Goal: Task Accomplishment & Management: Complete application form

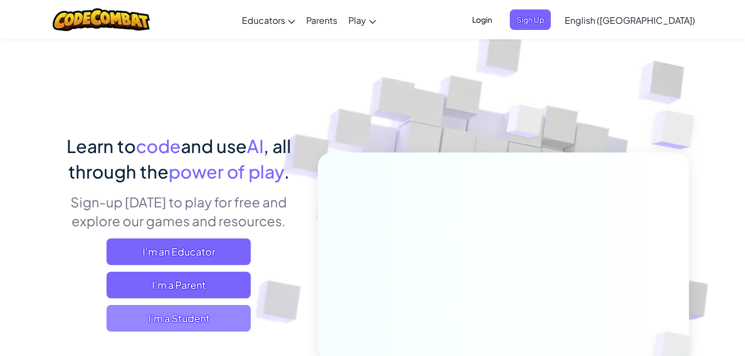
click at [230, 309] on span "I'm a Student" at bounding box center [179, 318] width 144 height 27
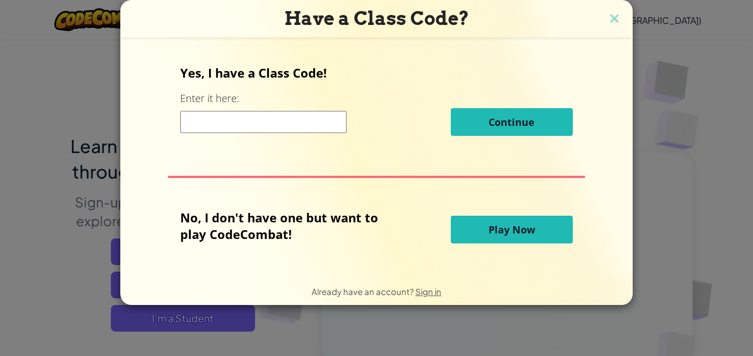
click at [523, 226] on span "Play Now" at bounding box center [512, 229] width 47 height 13
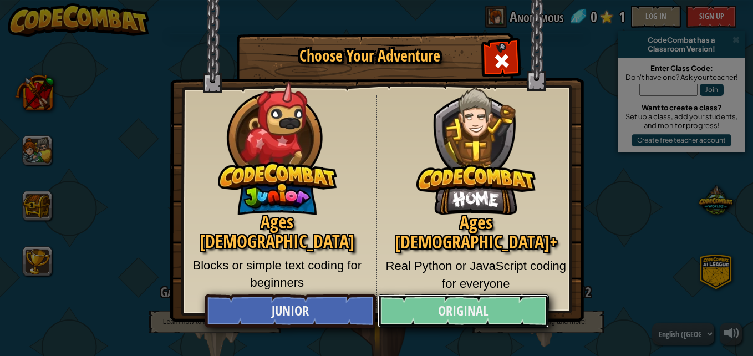
click at [460, 309] on link "Original" at bounding box center [463, 311] width 171 height 33
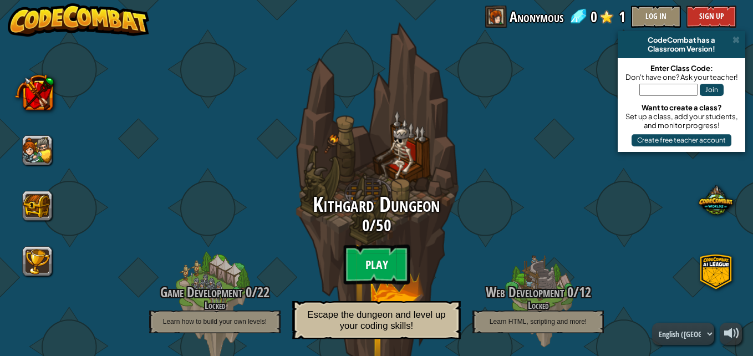
click at [362, 253] on btn "Play" at bounding box center [376, 265] width 67 height 40
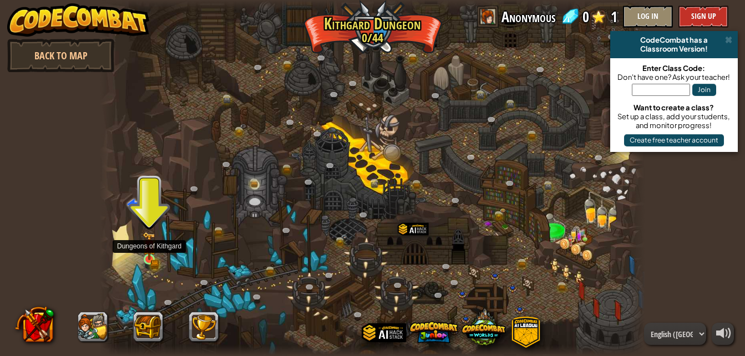
click at [154, 249] on img at bounding box center [149, 246] width 13 height 28
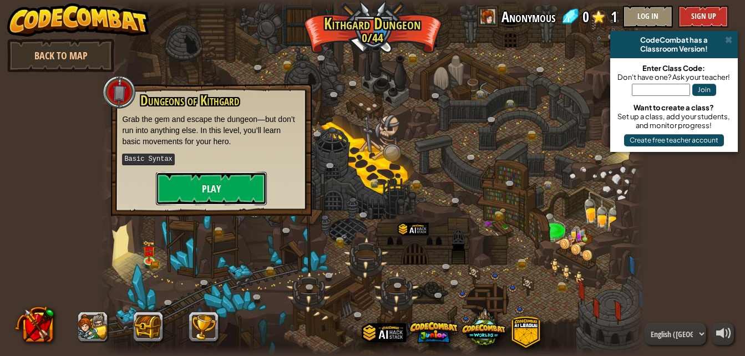
click at [198, 175] on button "Play" at bounding box center [211, 188] width 111 height 33
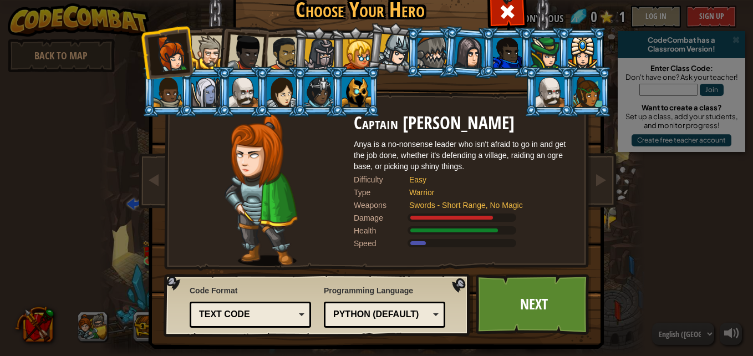
click at [269, 52] on div at bounding box center [284, 54] width 34 height 34
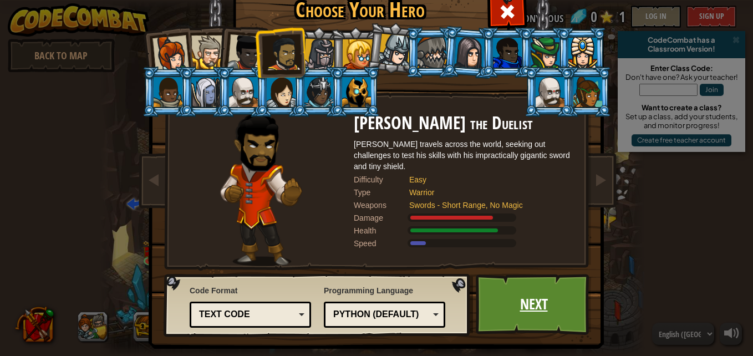
click at [532, 290] on link "Next" at bounding box center [534, 304] width 116 height 61
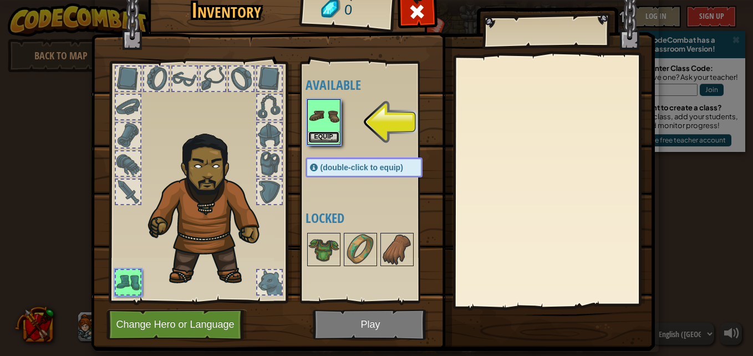
click at [320, 134] on button "Equip" at bounding box center [323, 137] width 31 height 12
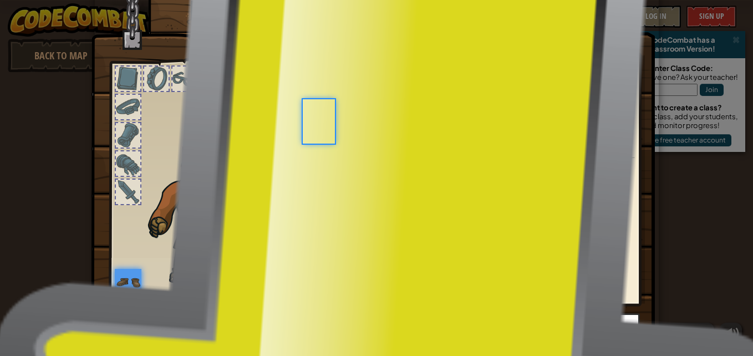
click at [320, 1] on body "powered by Back to Map CodeCombat has a Classroom Version! Enter Class Code: Do…" at bounding box center [376, 0] width 753 height 1
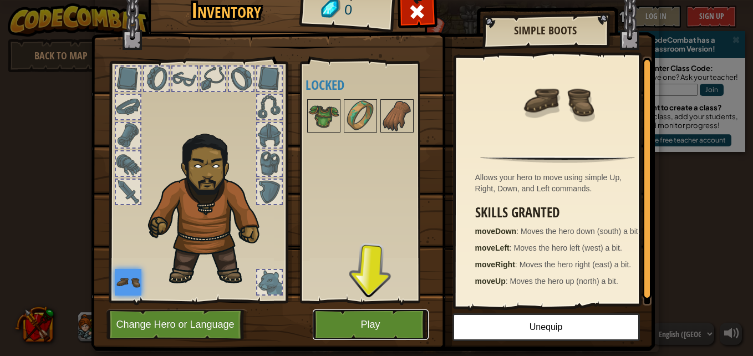
click at [400, 318] on button "Play" at bounding box center [371, 325] width 116 height 31
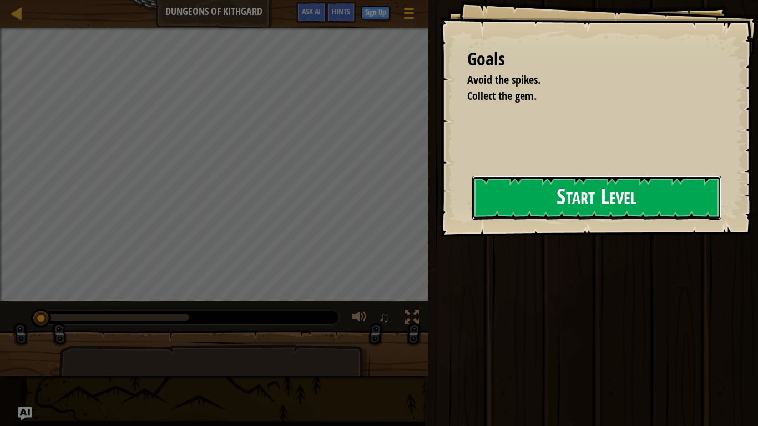
click at [538, 196] on button "Start Level" at bounding box center [596, 198] width 249 height 44
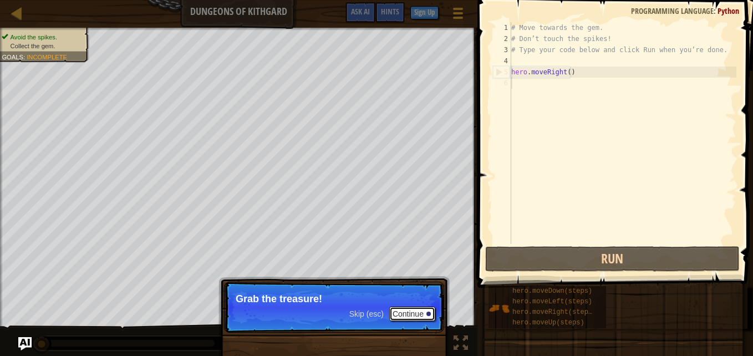
click at [412, 314] on button "Continue" at bounding box center [412, 314] width 46 height 14
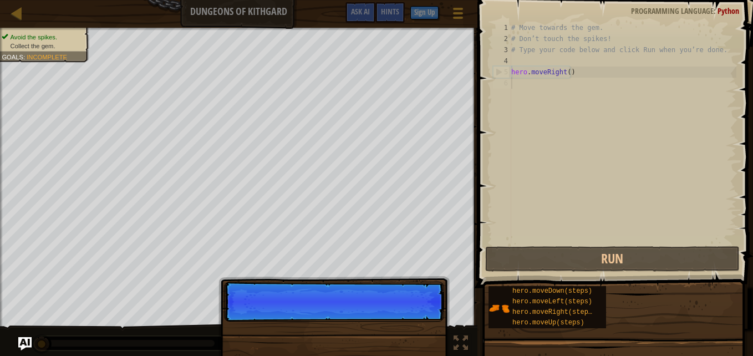
scroll to position [5, 0]
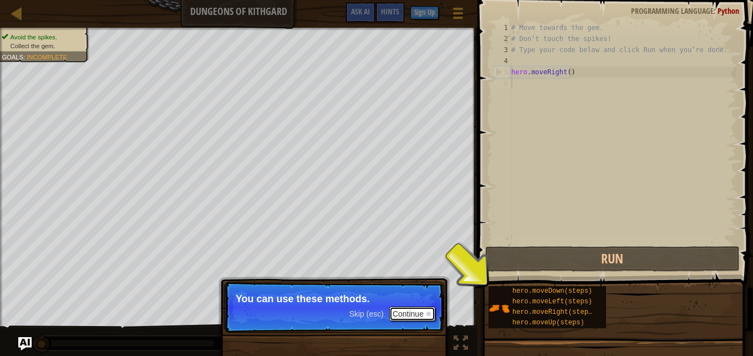
click at [411, 317] on button "Continue" at bounding box center [412, 314] width 46 height 14
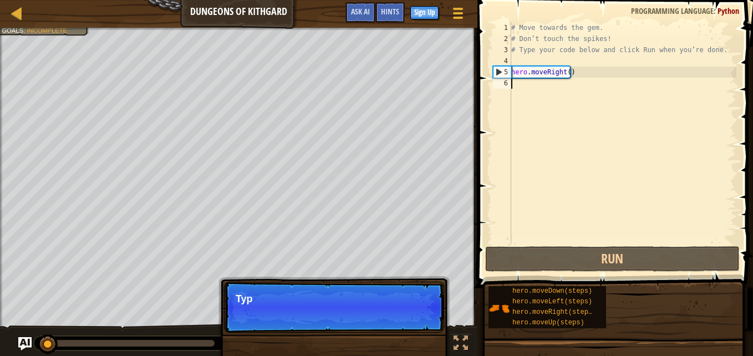
click at [411, 317] on p "Skip (esc) Continue Typ" at bounding box center [334, 307] width 220 height 51
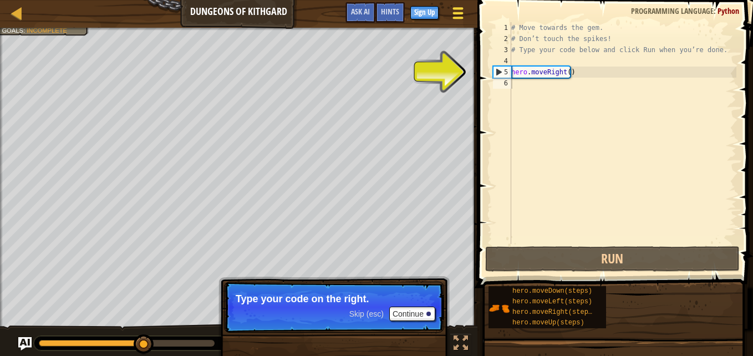
click at [451, 10] on div at bounding box center [458, 13] width 15 height 16
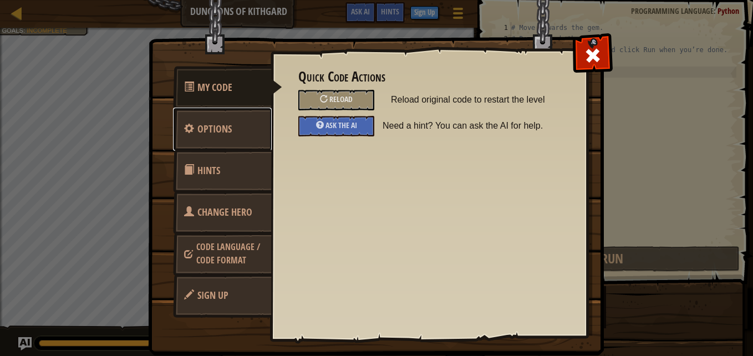
click at [229, 144] on link "Options" at bounding box center [222, 129] width 99 height 43
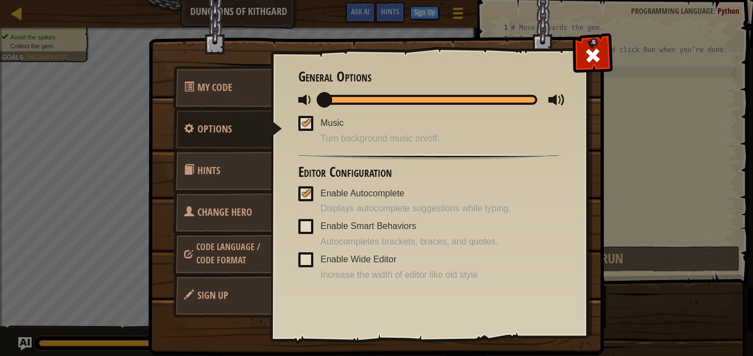
drag, startPoint x: 542, startPoint y: 100, endPoint x: 285, endPoint y: 87, distance: 256.7
click at [285, 87] on div "Quick Code Actions Reload Reload original code to restart the level Ask the AI …" at bounding box center [429, 176] width 317 height 275
click at [308, 123] on div at bounding box center [306, 122] width 8 height 9
click at [0, 0] on input "Music" at bounding box center [0, 0] width 0 height 0
click at [597, 58] on span at bounding box center [593, 56] width 18 height 18
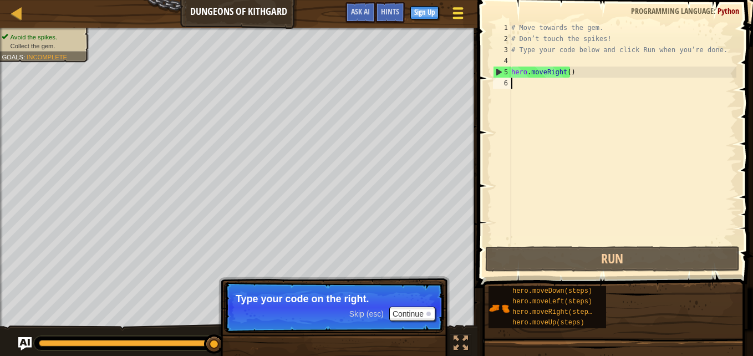
click at [462, 10] on div at bounding box center [458, 13] width 15 height 16
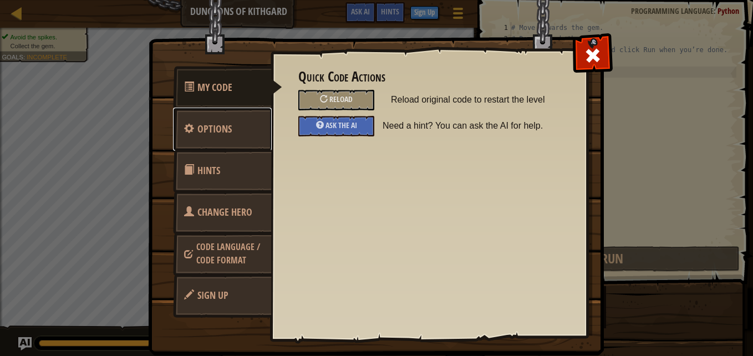
click at [229, 141] on link "Options" at bounding box center [222, 129] width 99 height 43
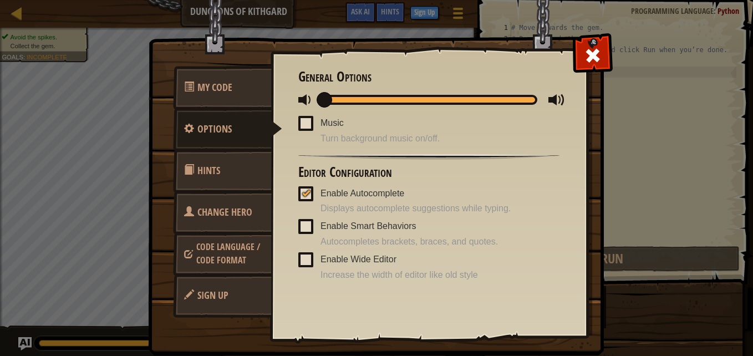
click at [299, 190] on span at bounding box center [306, 193] width 15 height 15
click at [0, 0] on input "Enable Autocomplete" at bounding box center [0, 0] width 0 height 0
click at [599, 36] on img at bounding box center [380, 156] width 465 height 397
click at [591, 56] on span at bounding box center [593, 56] width 18 height 18
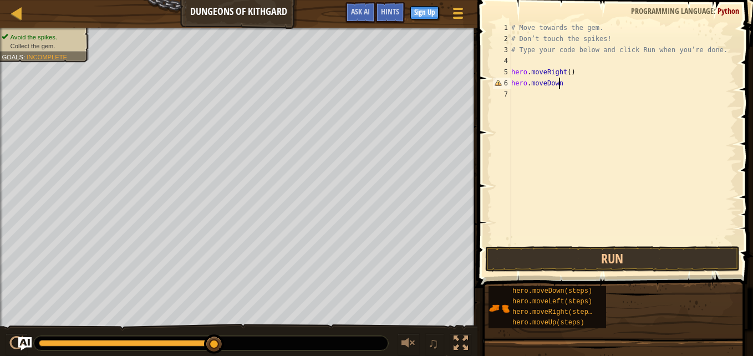
scroll to position [5, 3]
click at [646, 260] on button "Run" at bounding box center [612, 259] width 255 height 26
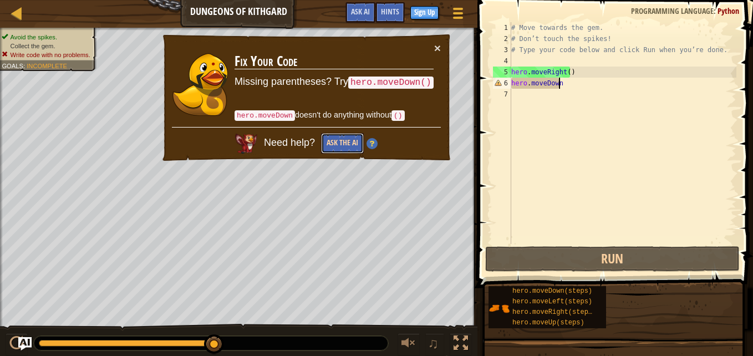
click at [347, 144] on button "Ask the AI" at bounding box center [342, 143] width 43 height 21
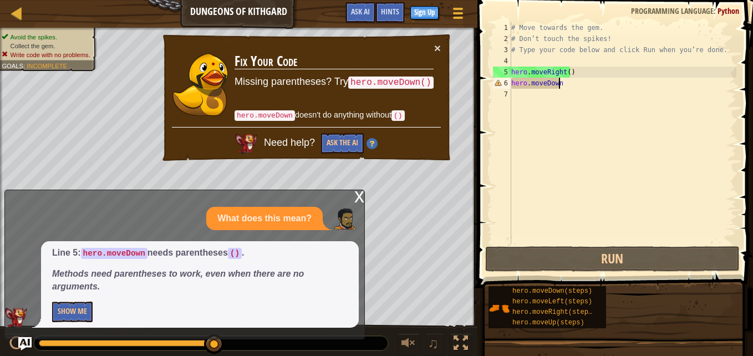
click at [573, 85] on div "# Move towards the gem. # Don’t touch the spikes! # Type your code below and cl…" at bounding box center [622, 144] width 227 height 244
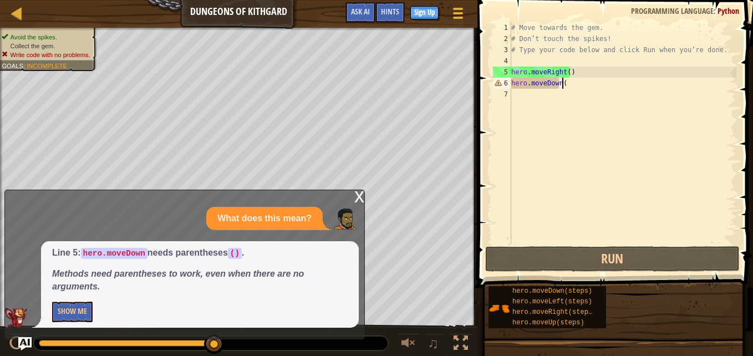
type textarea "hero.moveDown()"
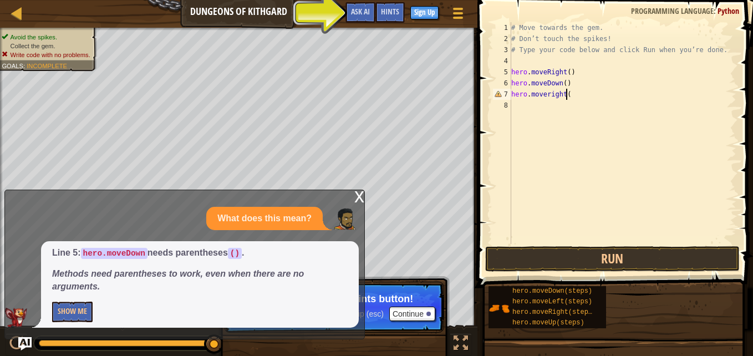
scroll to position [5, 4]
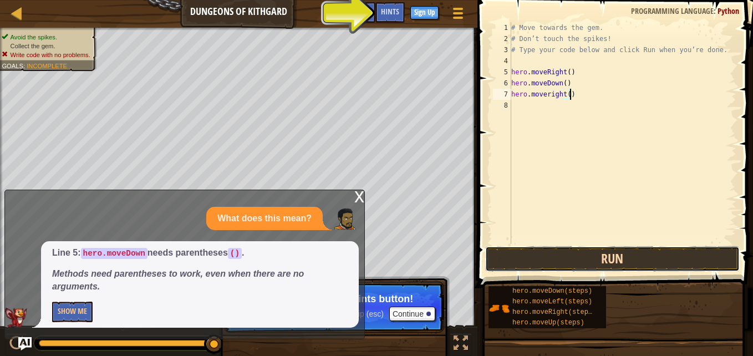
click at [518, 264] on button "Run" at bounding box center [612, 259] width 255 height 26
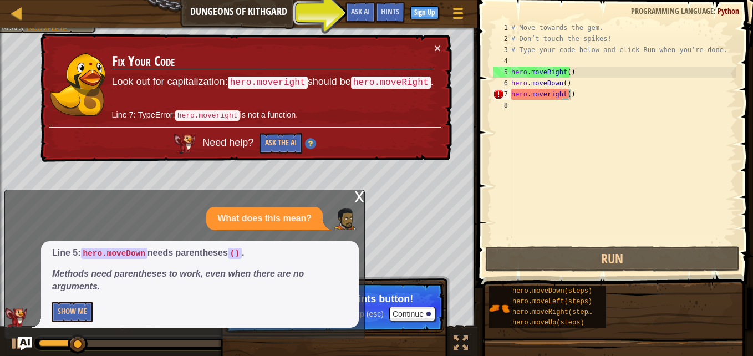
click at [358, 194] on div "x" at bounding box center [360, 195] width 10 height 11
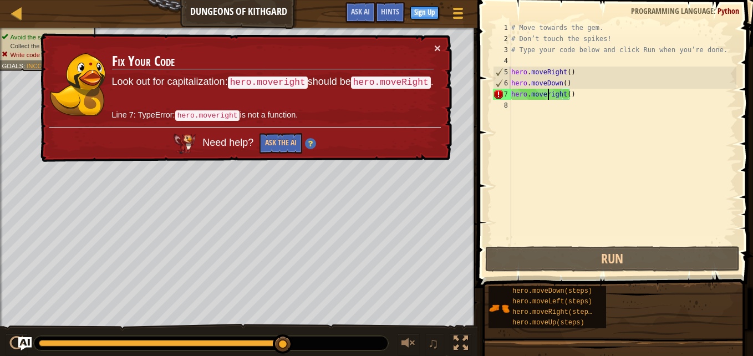
click at [547, 98] on div "# Move towards the gem. # Don’t touch the spikes! # Type your code below and cl…" at bounding box center [622, 144] width 227 height 244
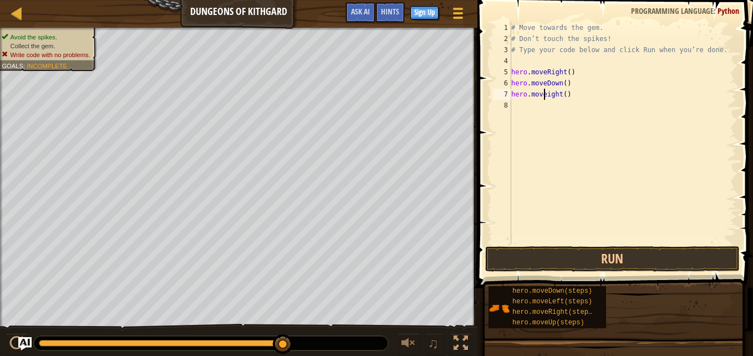
scroll to position [5, 3]
type textarea "hero.moveRight()"
click at [542, 255] on button "Run" at bounding box center [612, 259] width 255 height 26
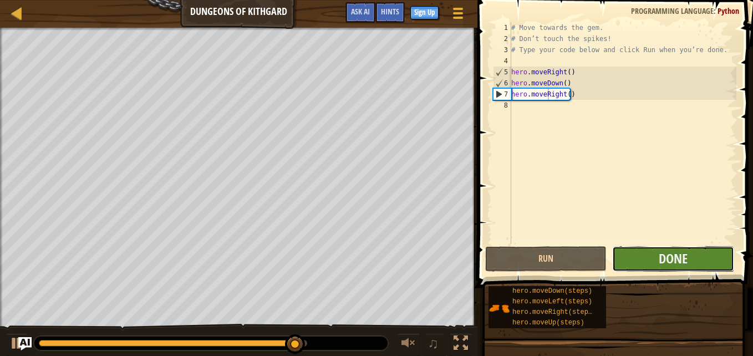
click at [661, 268] on button "Done" at bounding box center [674, 259] width 122 height 26
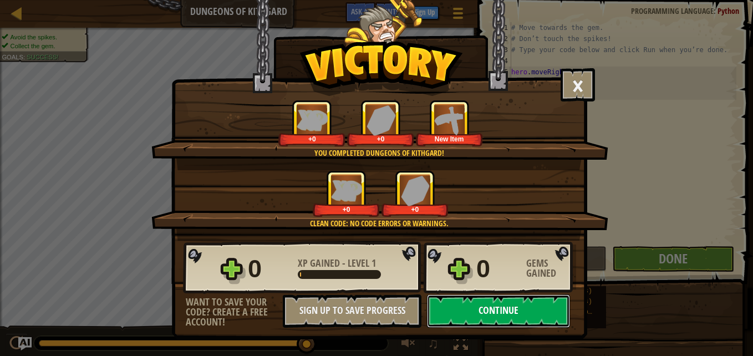
click at [455, 309] on button "Continue" at bounding box center [498, 311] width 143 height 33
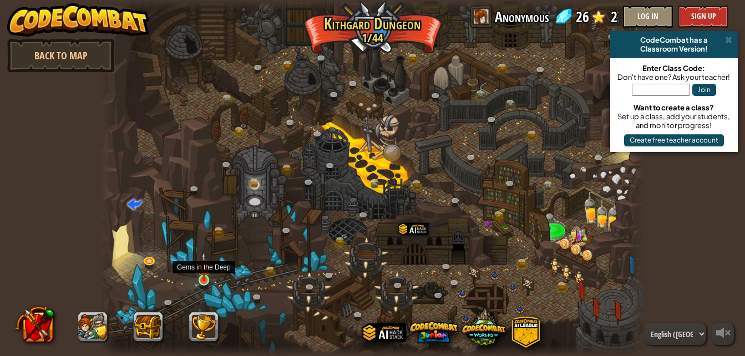
click at [206, 276] on img at bounding box center [204, 266] width 13 height 29
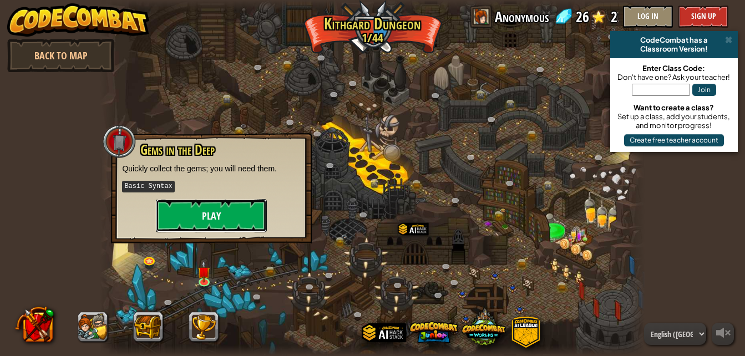
click at [217, 205] on button "Play" at bounding box center [211, 215] width 111 height 33
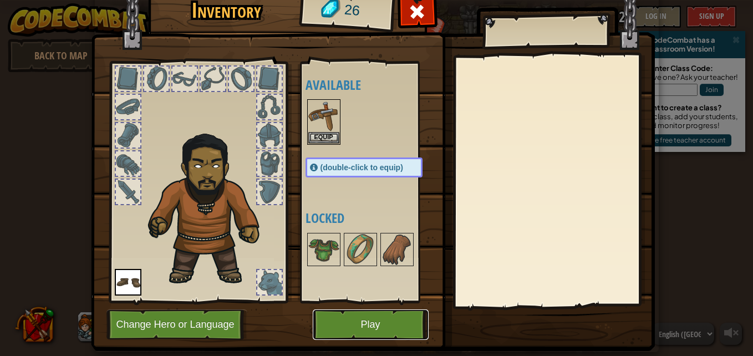
click at [318, 313] on button "Play" at bounding box center [371, 325] width 116 height 31
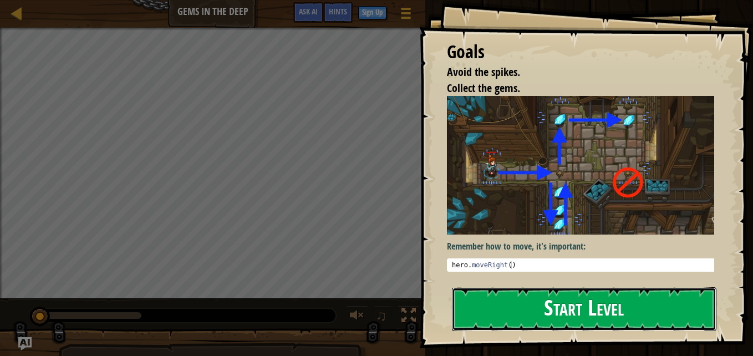
click at [590, 304] on button "Start Level" at bounding box center [584, 309] width 265 height 44
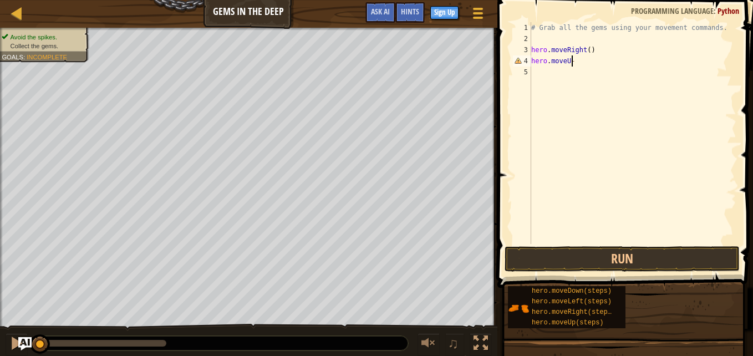
scroll to position [5, 3]
type textarea "hero.moveUp()"
type textarea "hero.moveRight()"
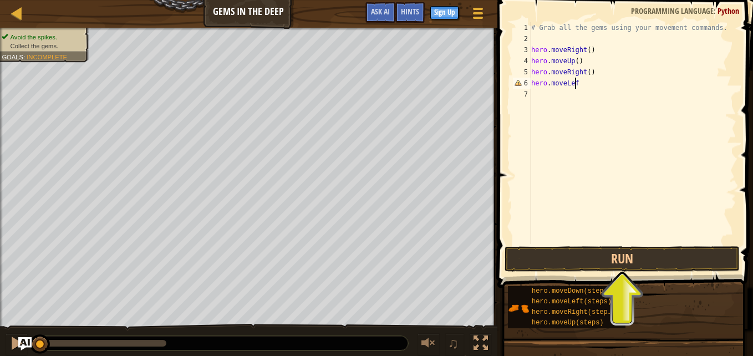
scroll to position [5, 3]
type textarea "hero.moveLeft()"
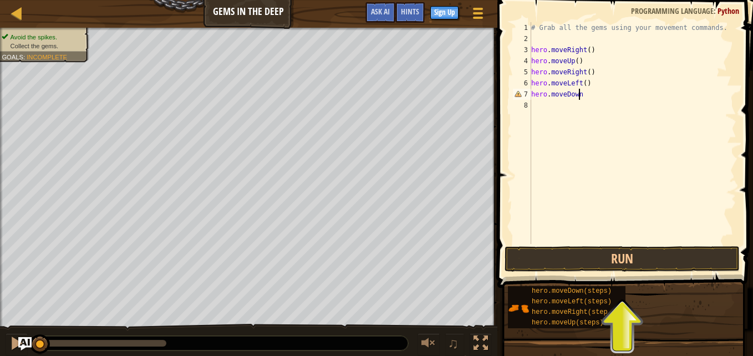
type textarea "hero.moveDown()"
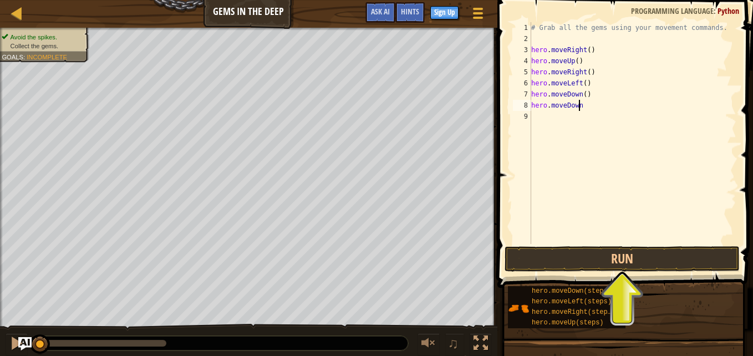
type textarea "hero.moveDown()"
type textarea "hero.moveUp()"
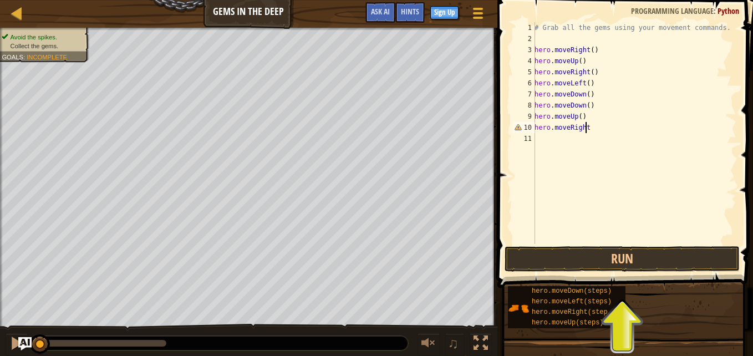
scroll to position [5, 4]
type textarea "hero.moveRight()"
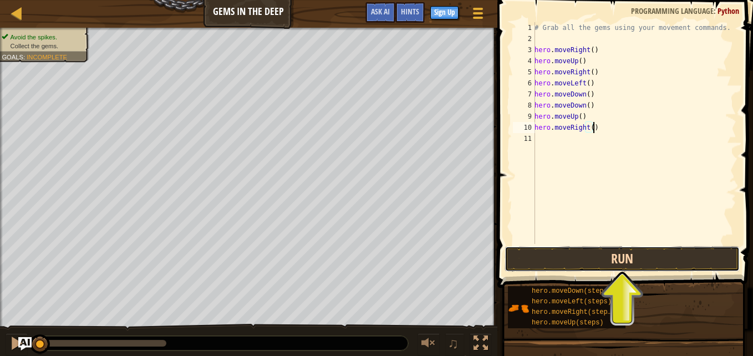
click at [588, 259] on button "Run" at bounding box center [622, 259] width 235 height 26
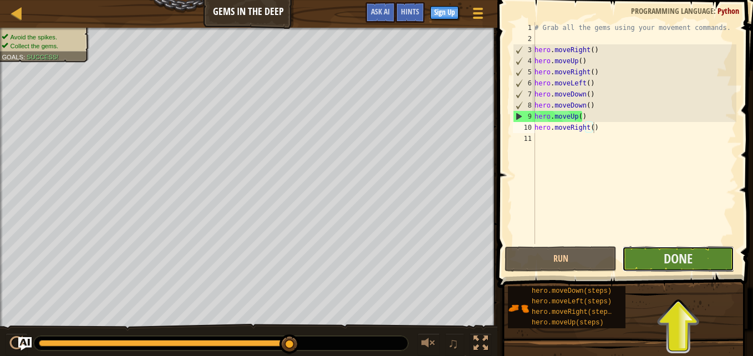
click at [694, 262] on button "Done" at bounding box center [679, 259] width 112 height 26
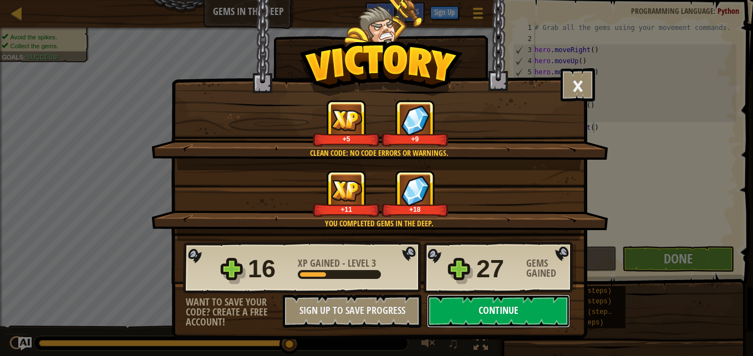
click at [499, 310] on button "Continue" at bounding box center [498, 311] width 143 height 33
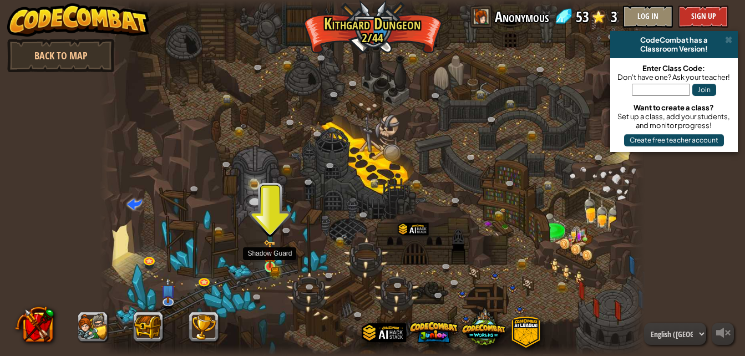
click at [273, 262] on img at bounding box center [270, 254] width 13 height 28
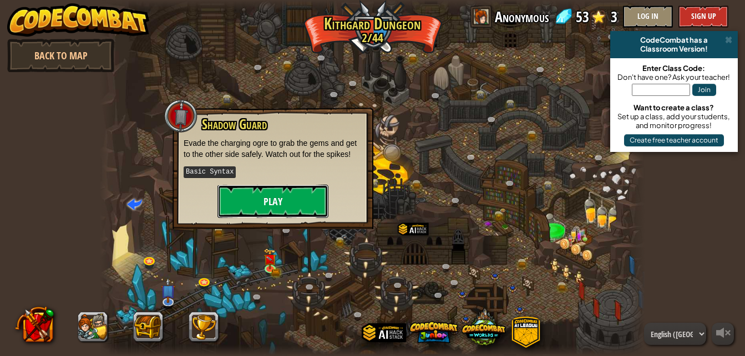
click at [270, 190] on button "Play" at bounding box center [272, 201] width 111 height 33
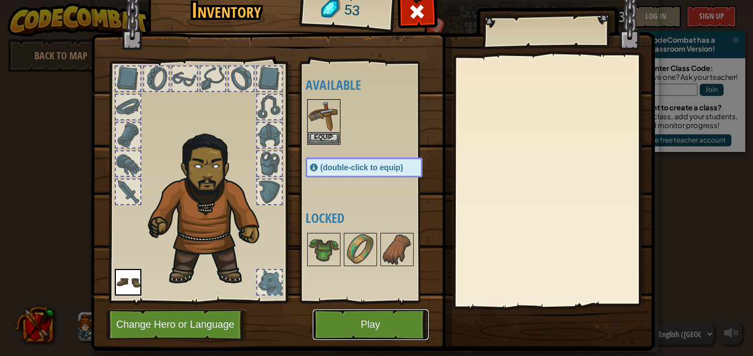
click at [366, 326] on button "Play" at bounding box center [371, 325] width 116 height 31
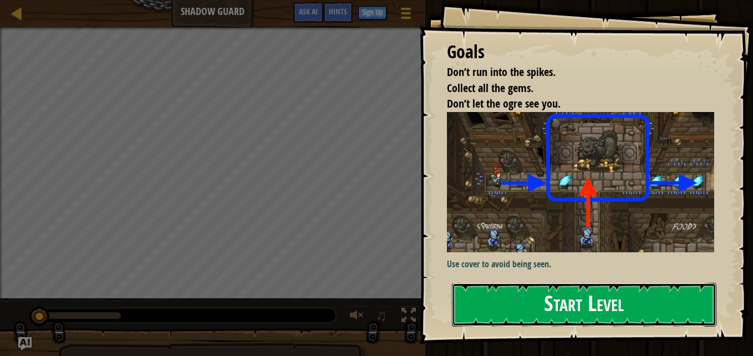
click at [539, 297] on button "Start Level" at bounding box center [584, 305] width 265 height 44
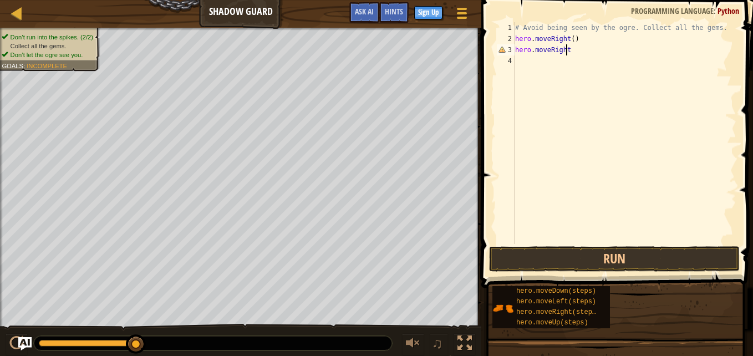
scroll to position [5, 4]
type textarea "hero.moveRight()"
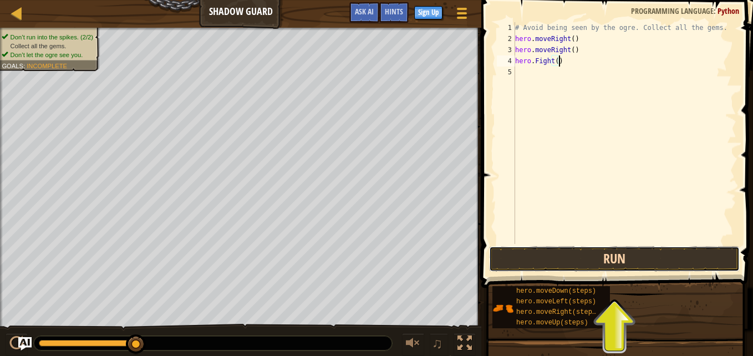
click at [694, 251] on button "Run" at bounding box center [614, 259] width 251 height 26
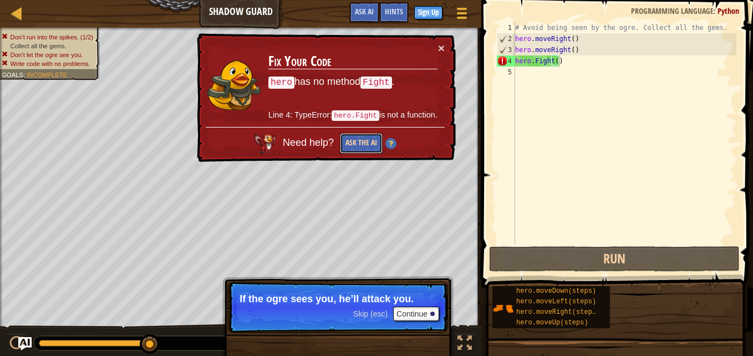
click at [361, 139] on button "Ask the AI" at bounding box center [361, 143] width 43 height 21
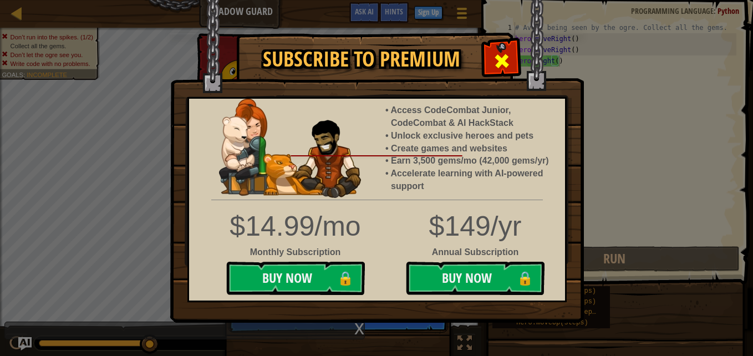
click at [493, 55] on span at bounding box center [502, 61] width 18 height 18
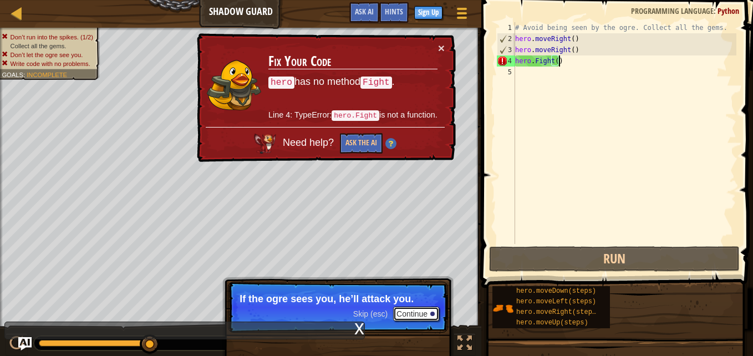
click at [407, 313] on button "Continue" at bounding box center [416, 314] width 46 height 14
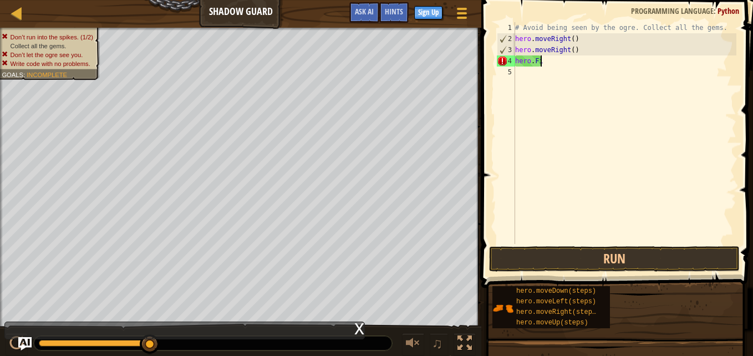
scroll to position [5, 1]
type textarea "h"
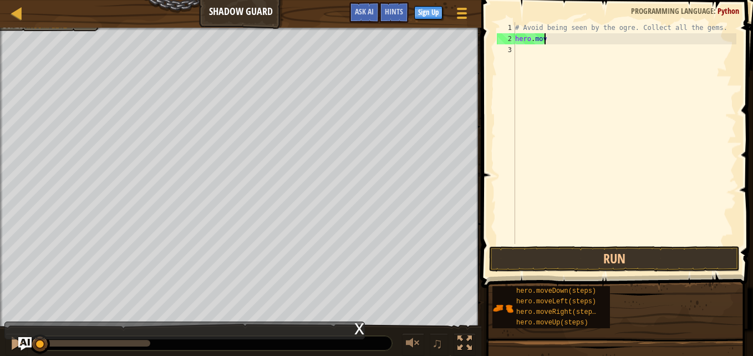
drag, startPoint x: 149, startPoint y: 349, endPoint x: 34, endPoint y: 336, distance: 115.6
click at [34, 336] on div "Map Shadow Guard Game Menu Done Sign Up Hints Ask AI 1 הההההההההההההההההההההההה…" at bounding box center [376, 178] width 753 height 356
type textarea "hero.moveRight"
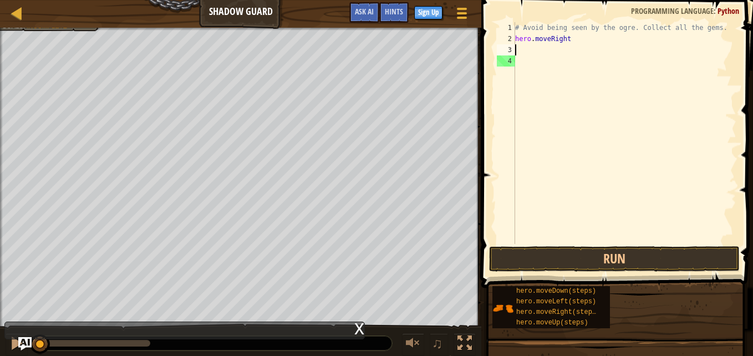
scroll to position [5, 0]
type textarea "hero.moveRight()"
type textarea "hero.moveUp()"
click at [534, 265] on button "Run" at bounding box center [614, 259] width 251 height 26
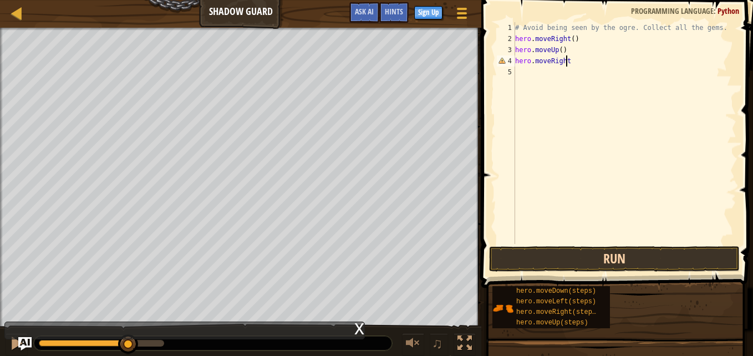
scroll to position [5, 4]
type textarea "hero.moveRight()"
type textarea "hero.move"
click at [534, 265] on button "Run" at bounding box center [614, 259] width 251 height 26
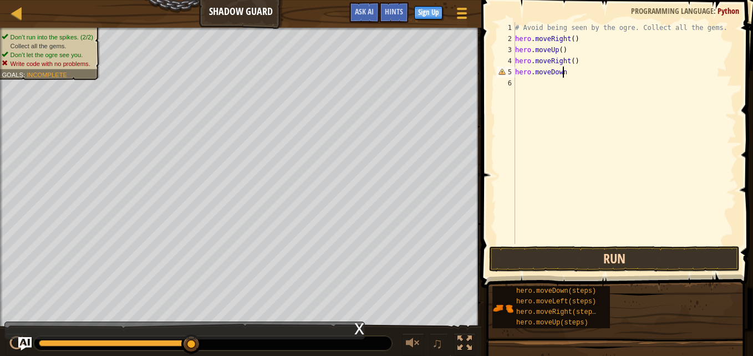
scroll to position [5, 4]
type textarea "hero.moveDown()"
click at [596, 263] on button "Run" at bounding box center [614, 259] width 251 height 26
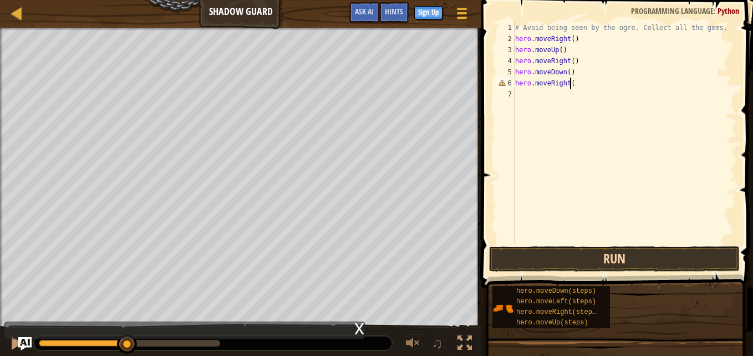
scroll to position [5, 4]
type textarea "hero.moveRight()"
click at [585, 250] on button "Run" at bounding box center [614, 259] width 251 height 26
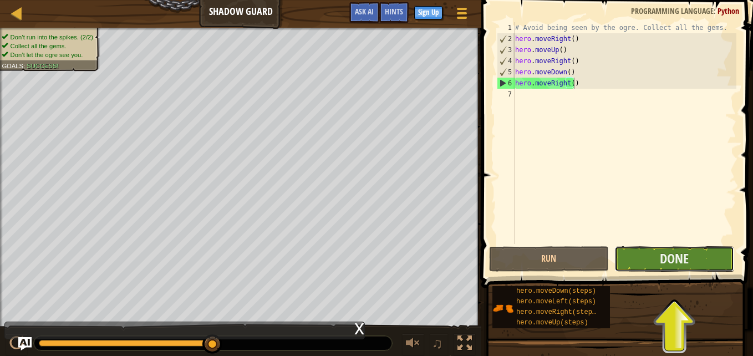
click at [685, 267] on button "Done" at bounding box center [675, 259] width 120 height 26
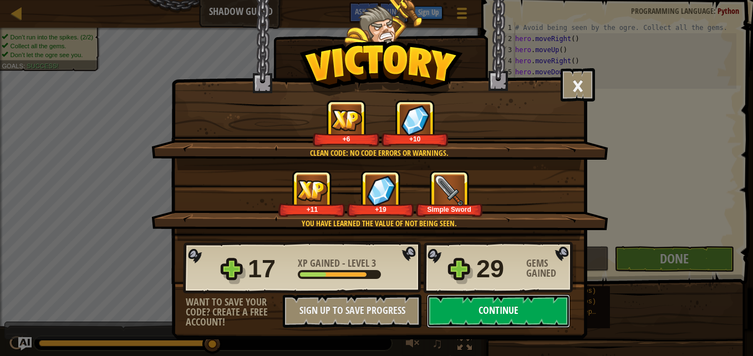
click at [561, 313] on button "Continue" at bounding box center [498, 311] width 143 height 33
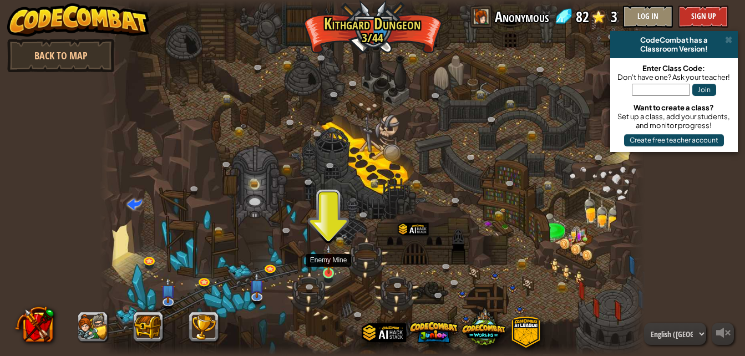
click at [331, 272] on img at bounding box center [328, 259] width 13 height 29
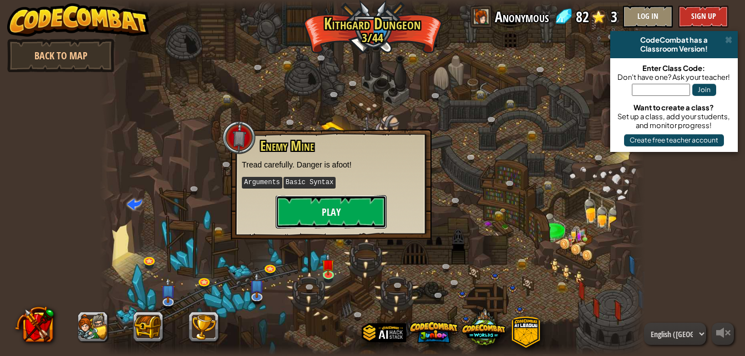
click at [326, 203] on button "Play" at bounding box center [331, 211] width 111 height 33
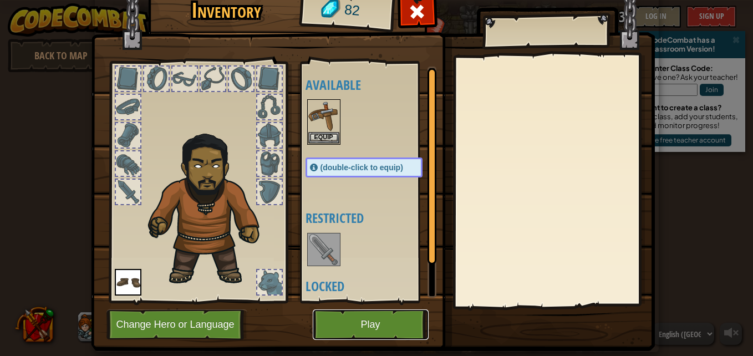
click at [358, 323] on button "Play" at bounding box center [371, 325] width 116 height 31
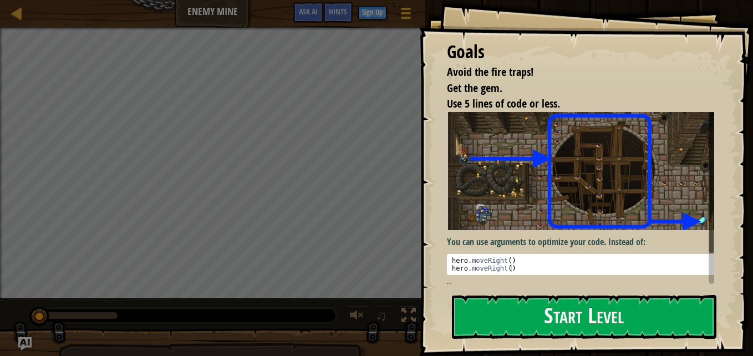
drag, startPoint x: 722, startPoint y: 169, endPoint x: 726, endPoint y: 96, distance: 73.3
click at [726, 96] on div "Goals Avoid the fire traps! Get the gem. Use 5 lines of code or less. You can u…" at bounding box center [586, 178] width 334 height 356
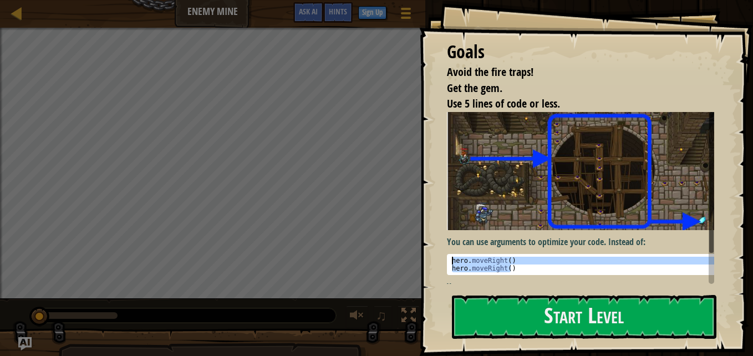
drag, startPoint x: 620, startPoint y: 263, endPoint x: 630, endPoint y: 222, distance: 42.3
click at [630, 222] on div "You can use arguments to optimize your code. Instead of: hero.moveRight() 1 2 h…" at bounding box center [585, 212] width 276 height 200
type textarea "hero.moveRight() hero.moveRight()"
drag, startPoint x: 630, startPoint y: 222, endPoint x: 640, endPoint y: 239, distance: 19.7
click at [640, 239] on p "You can use arguments to optimize your code. Instead of:" at bounding box center [585, 242] width 276 height 13
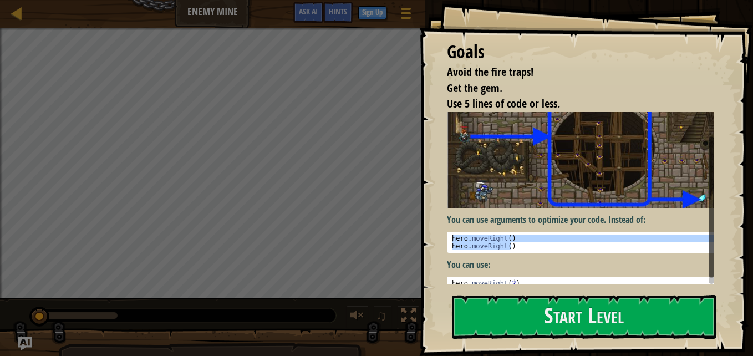
scroll to position [30, 0]
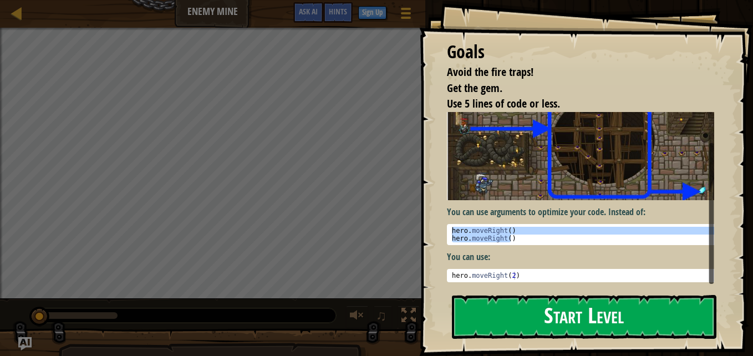
click at [508, 330] on button "Start Level" at bounding box center [584, 317] width 265 height 44
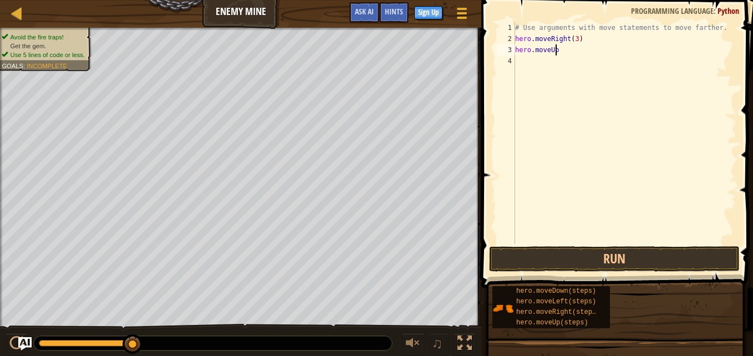
scroll to position [5, 3]
type textarea "hero.moveUp()"
type textarea "hero.moveRight()"
type textarea "hero.moveDown(3)"
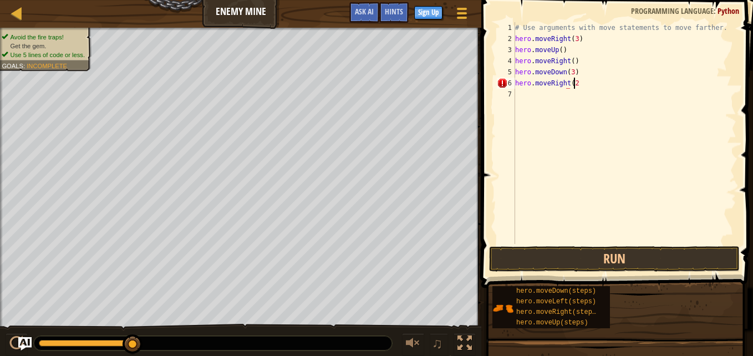
scroll to position [5, 4]
type textarea "hero.moveRight(2)"
click at [643, 258] on button "Run" at bounding box center [614, 259] width 251 height 26
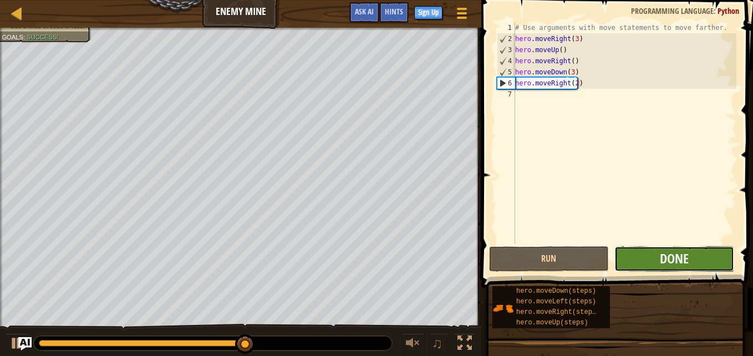
click at [651, 258] on button "Done" at bounding box center [675, 259] width 120 height 26
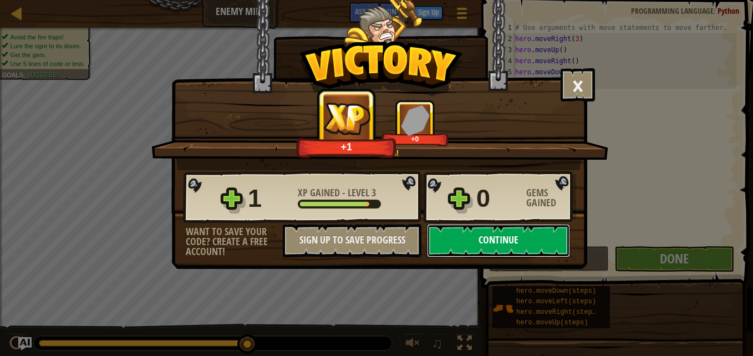
click at [506, 236] on button "Continue" at bounding box center [498, 240] width 143 height 33
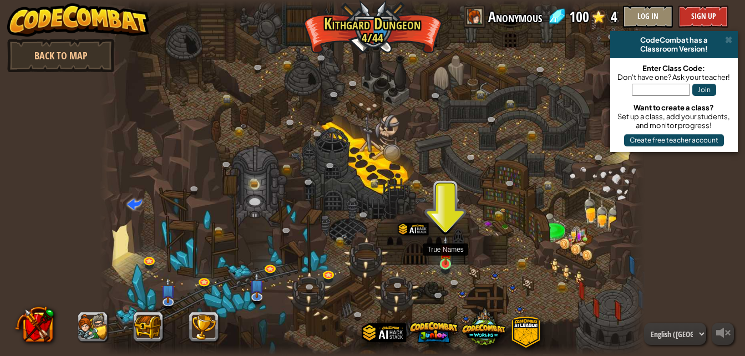
click at [449, 263] on img at bounding box center [445, 250] width 13 height 29
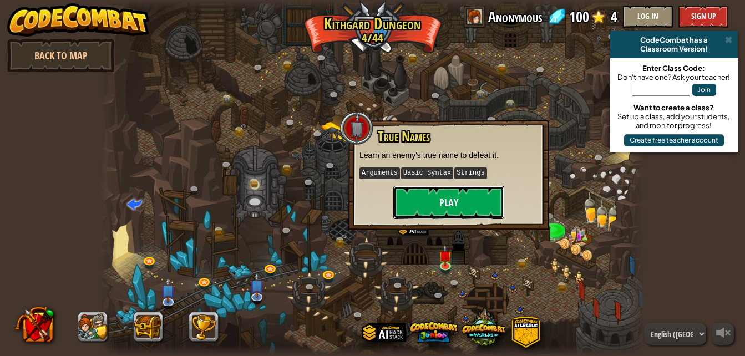
click at [450, 212] on button "Play" at bounding box center [448, 202] width 111 height 33
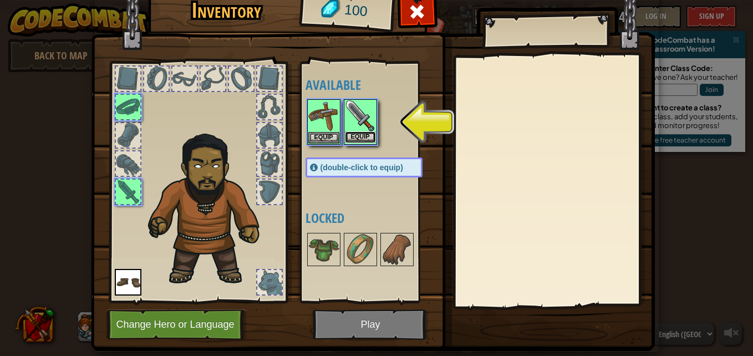
click at [356, 133] on button "Equip" at bounding box center [360, 137] width 31 height 12
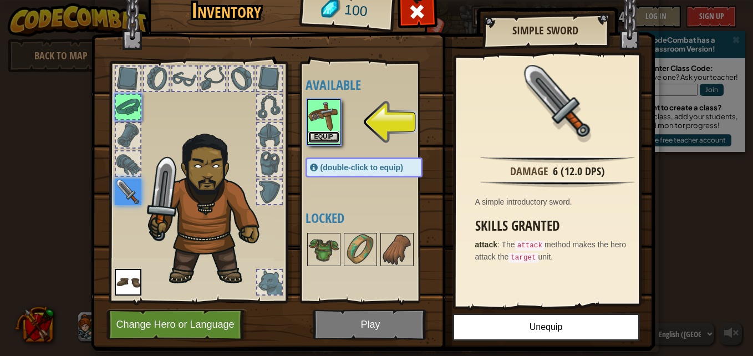
click at [323, 139] on button "Equip" at bounding box center [323, 137] width 31 height 12
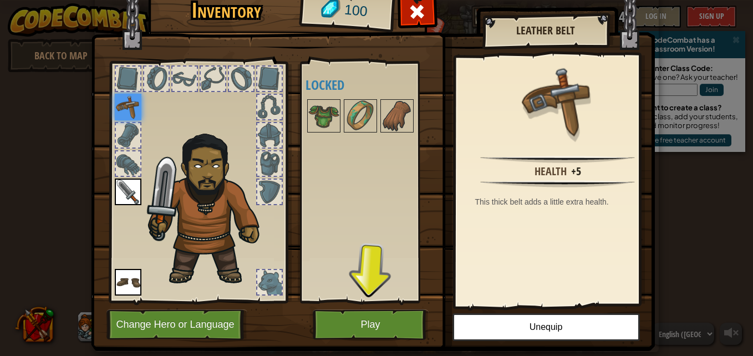
click at [121, 188] on img at bounding box center [128, 192] width 27 height 27
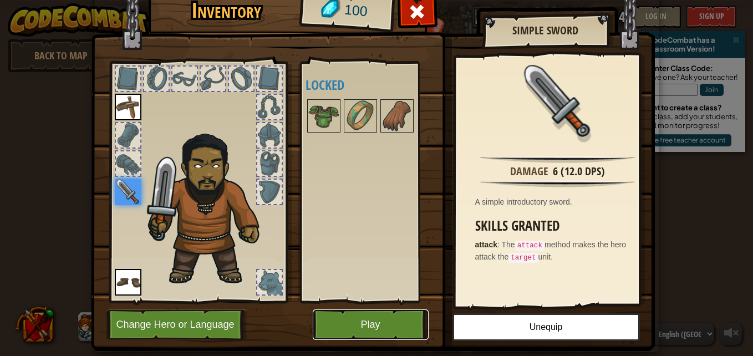
click at [404, 316] on button "Play" at bounding box center [371, 325] width 116 height 31
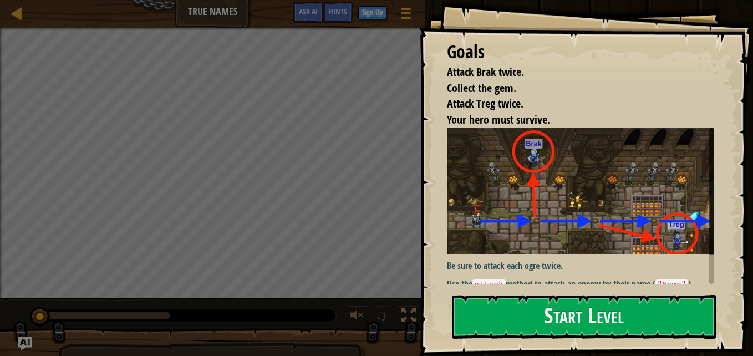
click at [633, 255] on div "Be sure to attack each ogre twice. Use the attack method to attack an enemy by …" at bounding box center [585, 218] width 276 height 181
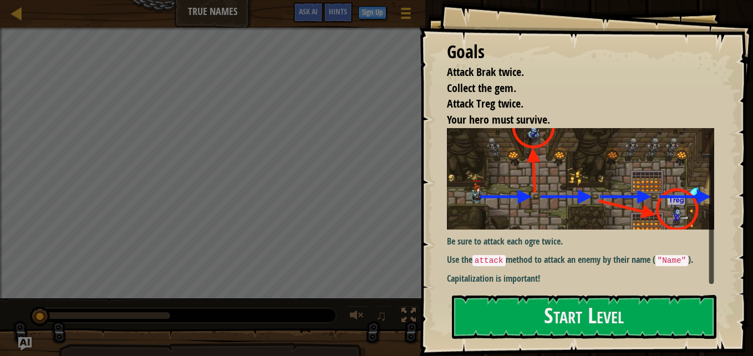
scroll to position [27, 0]
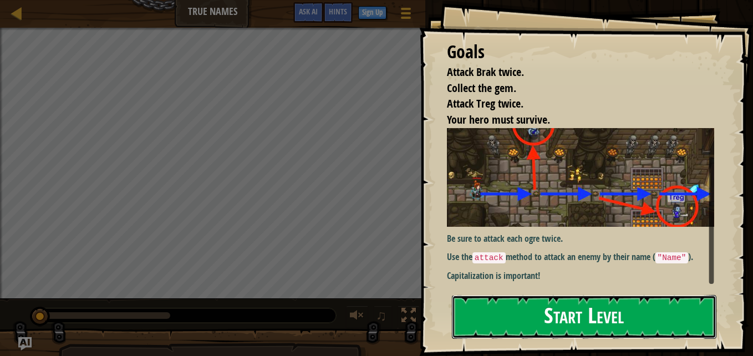
click at [582, 313] on button "Start Level" at bounding box center [584, 317] width 265 height 44
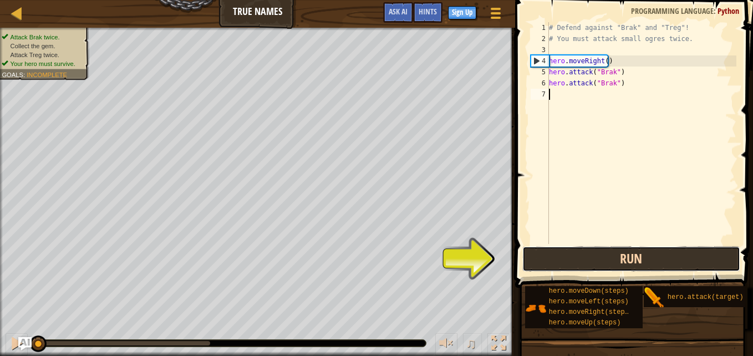
click at [621, 258] on button "Run" at bounding box center [632, 259] width 218 height 26
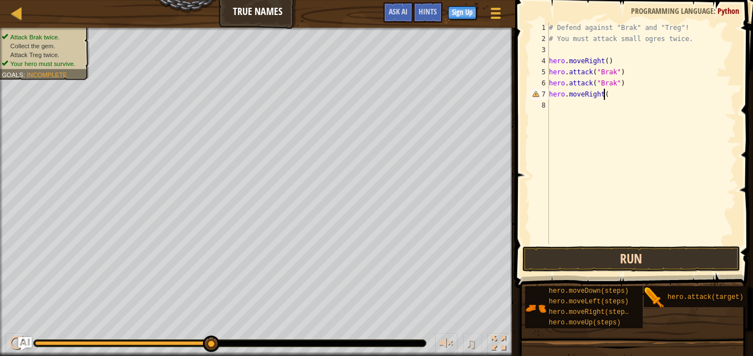
scroll to position [5, 4]
type textarea "hero.moveRight()"
click at [591, 264] on button "Run" at bounding box center [632, 259] width 218 height 26
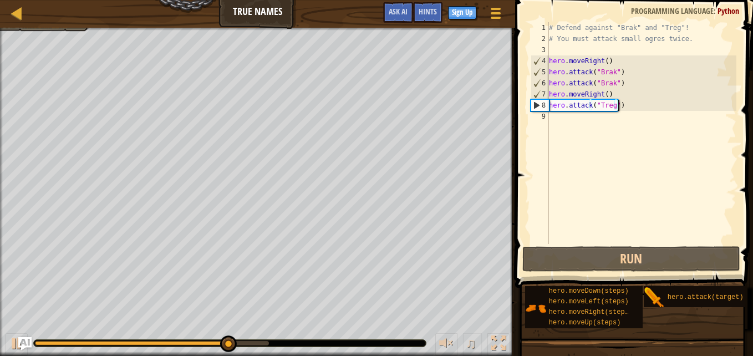
click at [619, 109] on div "# Defend against "Brak" and "Treg"! # You must attack small ogres twice. hero .…" at bounding box center [642, 144] width 190 height 244
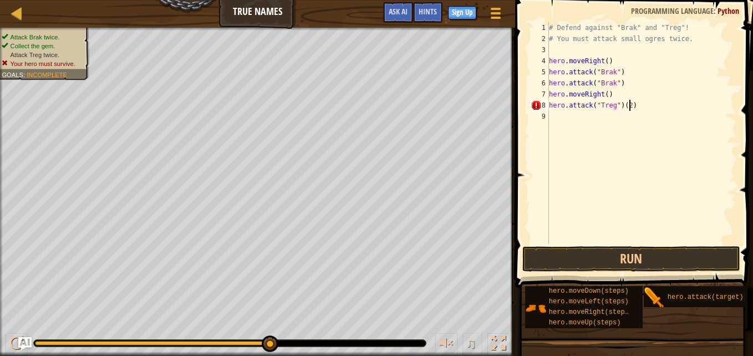
scroll to position [5, 6]
type textarea "hero.attack("Treg")(2)"
click at [598, 255] on button "Run" at bounding box center [632, 259] width 218 height 26
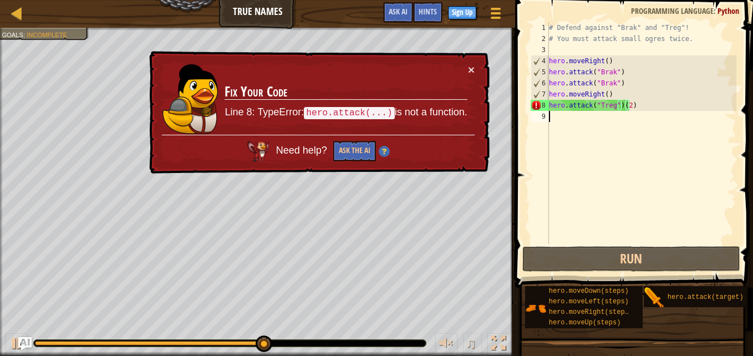
click at [677, 139] on div "# Defend against "Brak" and "Treg"! # You must attack small ogres twice. hero .…" at bounding box center [642, 144] width 190 height 244
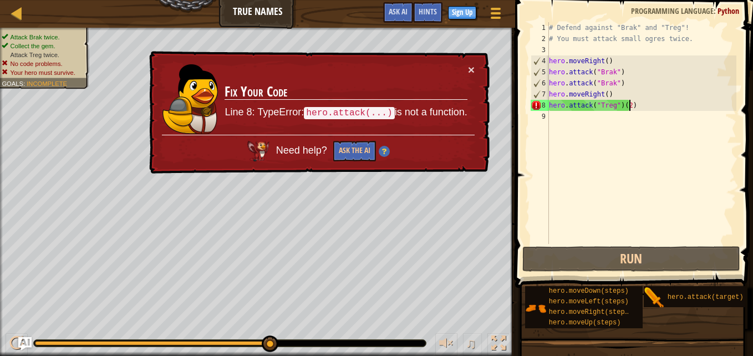
click at [634, 108] on div "# Defend against "Brak" and "Treg"! # You must attack small ogres twice. hero .…" at bounding box center [642, 144] width 190 height 244
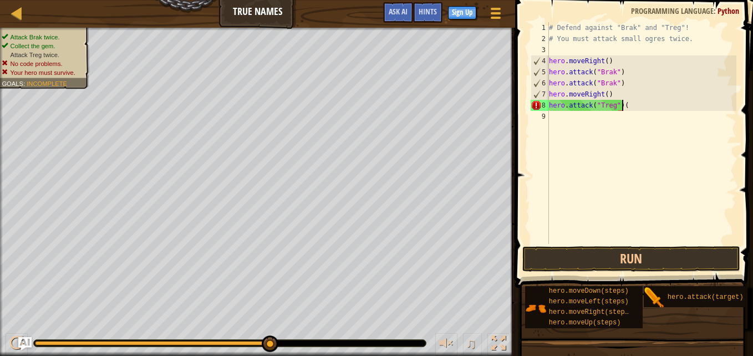
type textarea "hero.attack("Treg")"
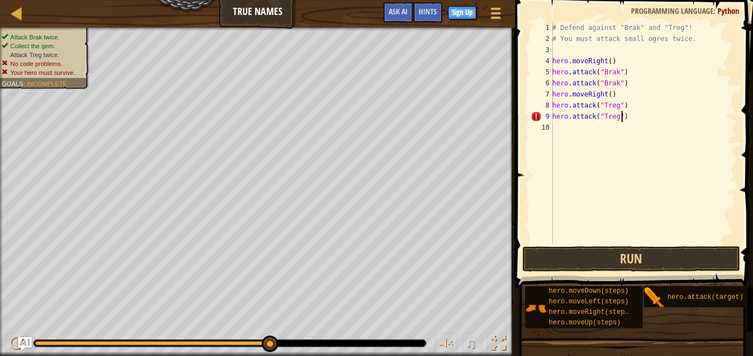
scroll to position [5, 5]
type textarea "hero.attack("Treg")"
click at [575, 263] on button "Run" at bounding box center [632, 259] width 218 height 26
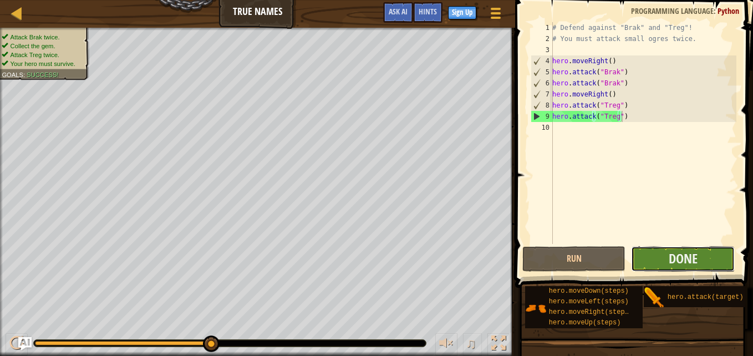
click at [652, 256] on button "Done" at bounding box center [683, 259] width 104 height 26
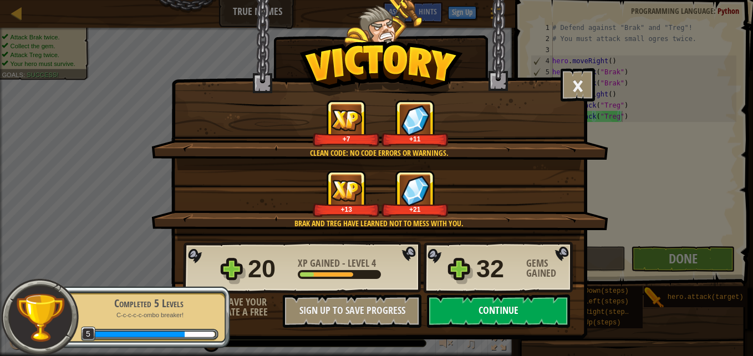
click at [479, 308] on button "Continue" at bounding box center [498, 311] width 143 height 33
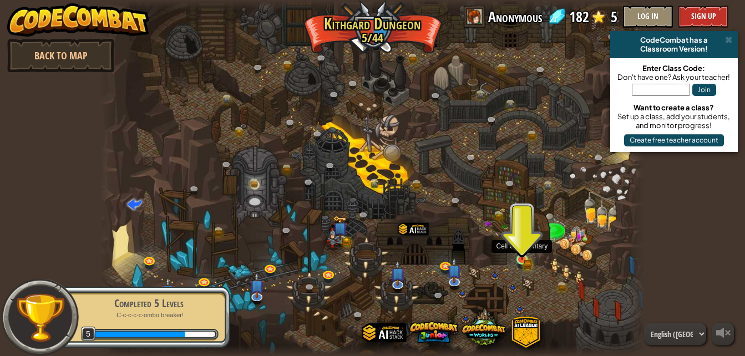
click at [522, 260] on img at bounding box center [521, 246] width 13 height 28
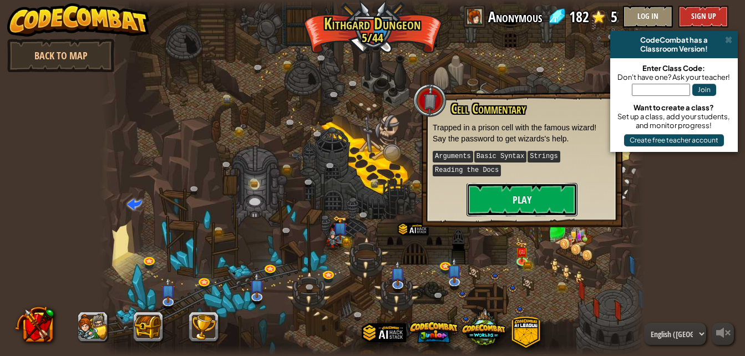
click at [529, 194] on button "Play" at bounding box center [522, 199] width 111 height 33
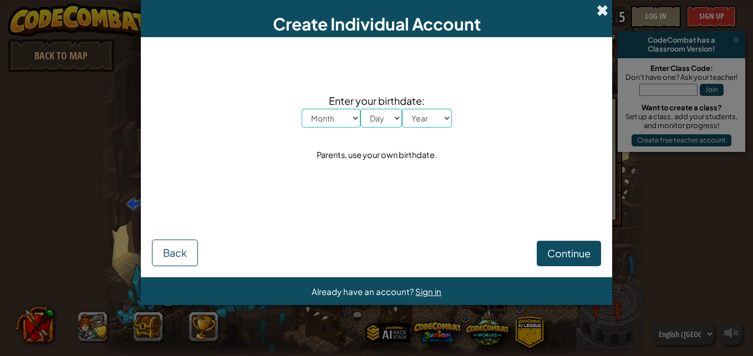
click at [605, 8] on span at bounding box center [603, 10] width 12 height 12
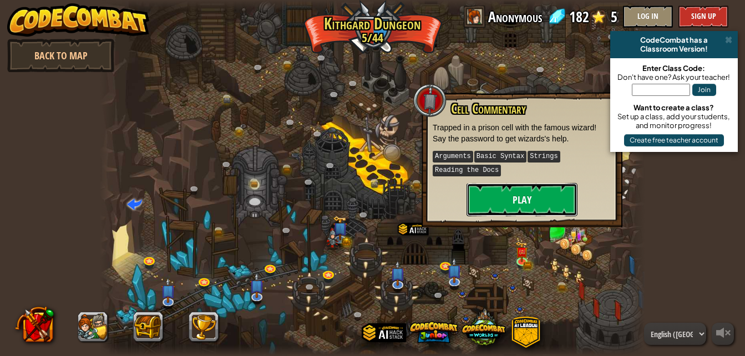
click at [524, 196] on button "Play" at bounding box center [522, 199] width 111 height 33
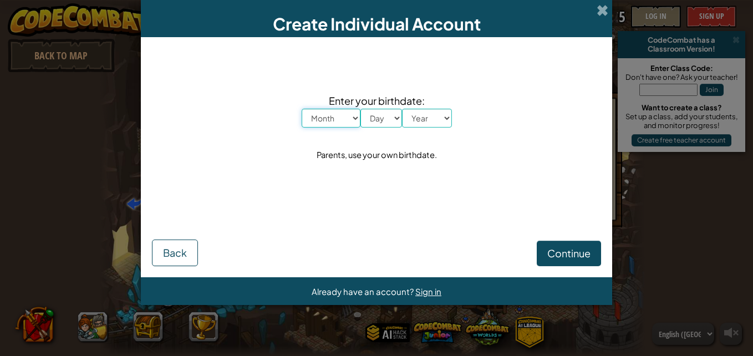
click at [325, 118] on select "Month January February March April May June July August September October Novem…" at bounding box center [331, 118] width 59 height 19
select select "10"
click at [302, 109] on select "Month January February March April May June July August September October Novem…" at bounding box center [331, 118] width 59 height 19
click at [376, 123] on select "Day 1 2 3 4 5 6 7 8 9 10 11 12 13 14 15 16 17 18 19 20 21 22 23 24 25 26 27 28 …" at bounding box center [382, 118] width 42 height 19
select select "1"
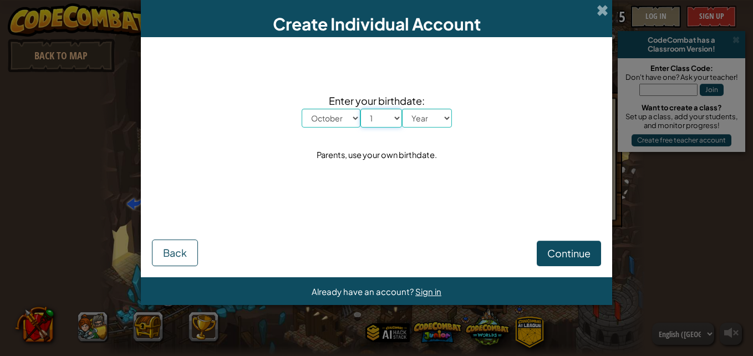
click at [361, 109] on select "Day 1 2 3 4 5 6 7 8 9 10 11 12 13 14 15 16 17 18 19 20 21 22 23 24 25 26 27 28 …" at bounding box center [382, 118] width 42 height 19
click at [435, 113] on select "Year 2025 2024 2023 2022 2021 2020 2019 2018 2017 2016 2015 2014 2013 2012 2011…" at bounding box center [427, 118] width 50 height 19
select select "2005"
click at [402, 109] on select "Year 2025 2024 2023 2022 2021 2020 2019 2018 2017 2016 2015 2014 2013 2012 2011…" at bounding box center [427, 118] width 50 height 19
click at [581, 249] on span "Continue" at bounding box center [569, 253] width 43 height 13
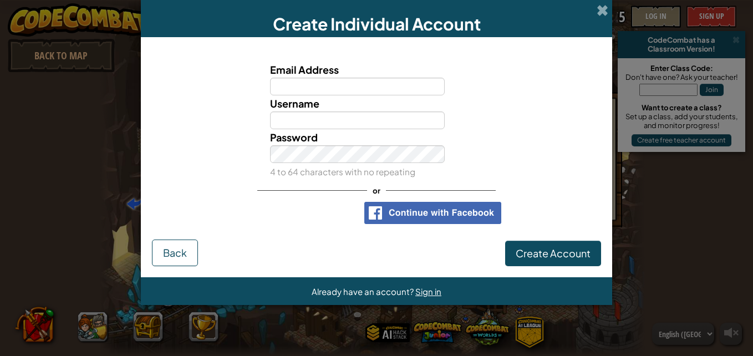
click at [271, 199] on div "or" at bounding box center [376, 190] width 239 height 23
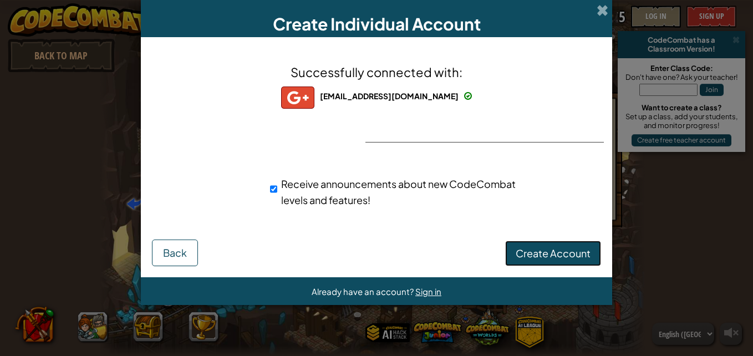
click at [537, 255] on span "Create Account" at bounding box center [553, 253] width 75 height 13
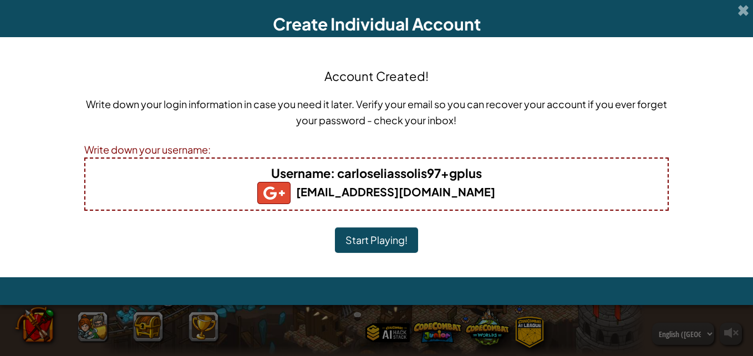
click at [510, 189] on h5 "carloseliassolis97@gmail.com" at bounding box center [377, 193] width 560 height 22
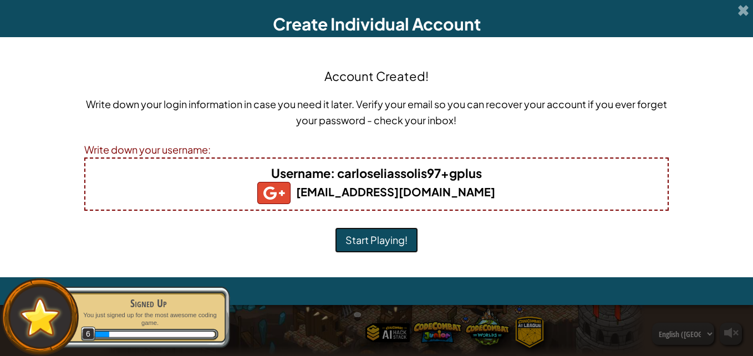
click at [368, 242] on button "Start Playing!" at bounding box center [376, 240] width 83 height 26
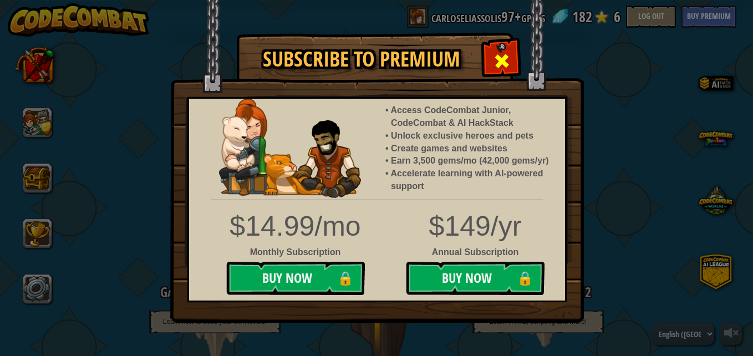
click at [494, 53] on span at bounding box center [502, 61] width 18 height 18
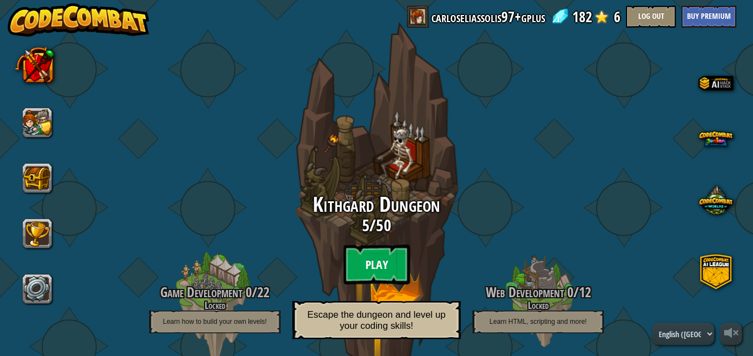
click at [368, 260] on btn "Play" at bounding box center [376, 265] width 67 height 40
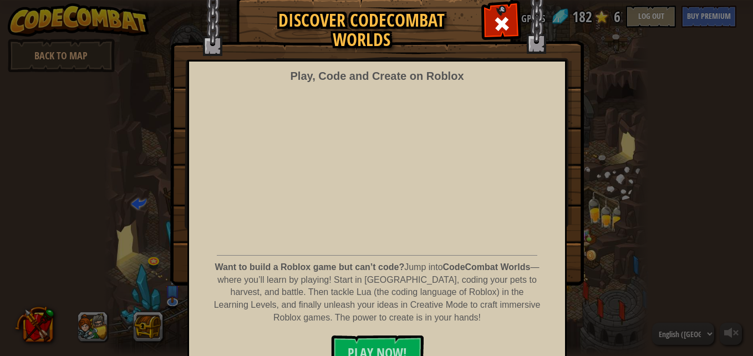
scroll to position [57, 0]
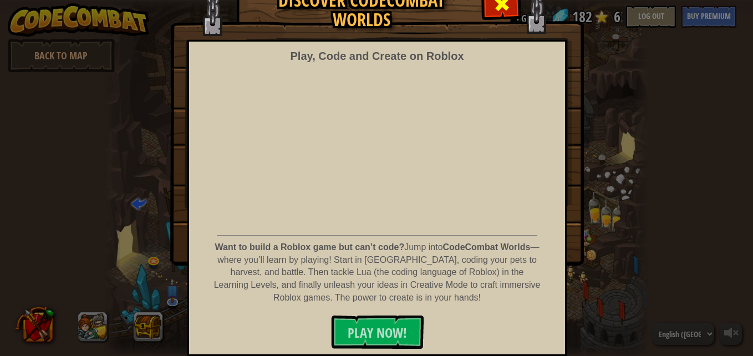
click at [505, 13] on span at bounding box center [502, 4] width 18 height 18
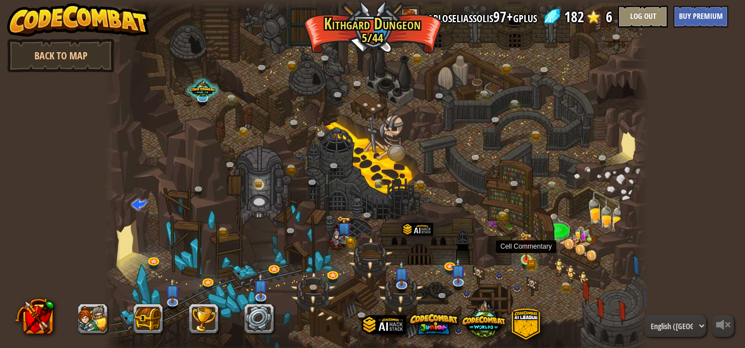
click at [528, 257] on img at bounding box center [526, 246] width 13 height 28
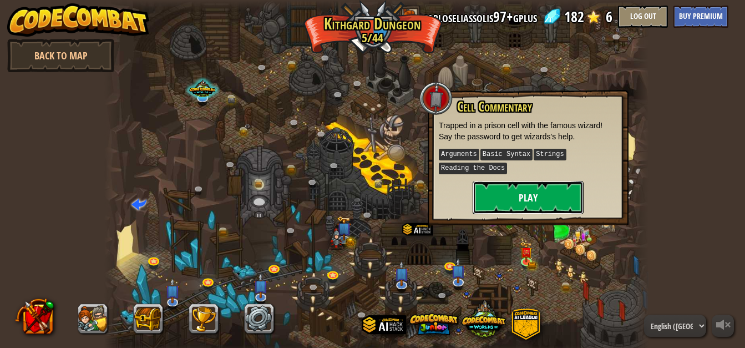
click at [513, 194] on button "Play" at bounding box center [528, 197] width 111 height 33
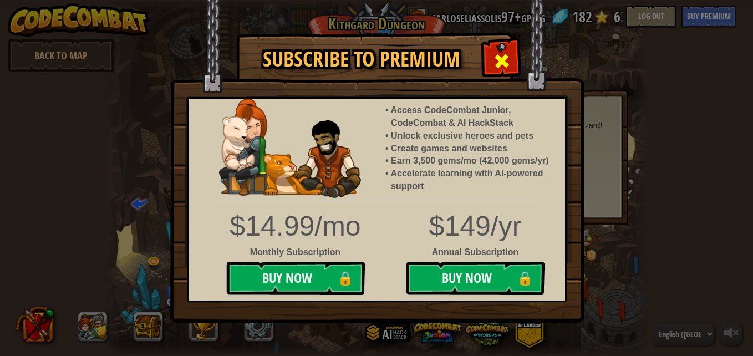
click at [500, 57] on span at bounding box center [502, 61] width 18 height 18
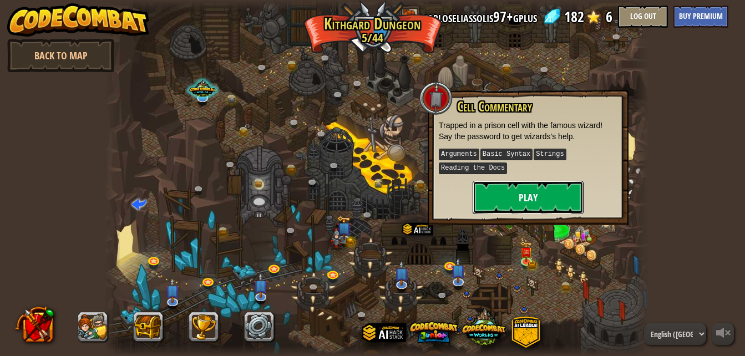
click at [523, 202] on button "Play" at bounding box center [528, 197] width 111 height 33
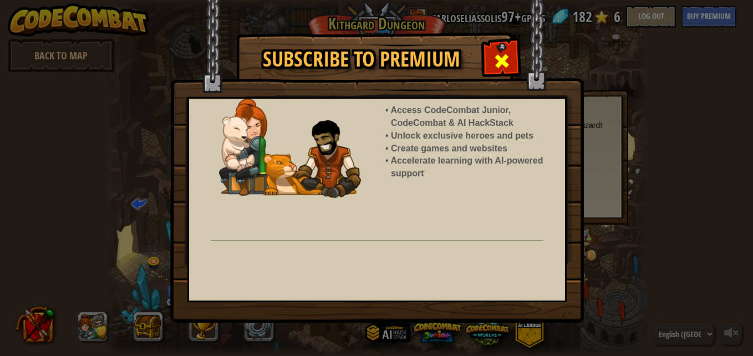
click at [501, 52] on span at bounding box center [502, 61] width 18 height 18
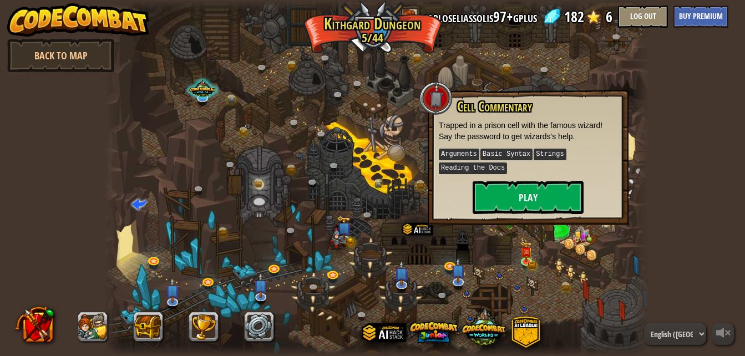
click at [606, 227] on div at bounding box center [376, 178] width 545 height 356
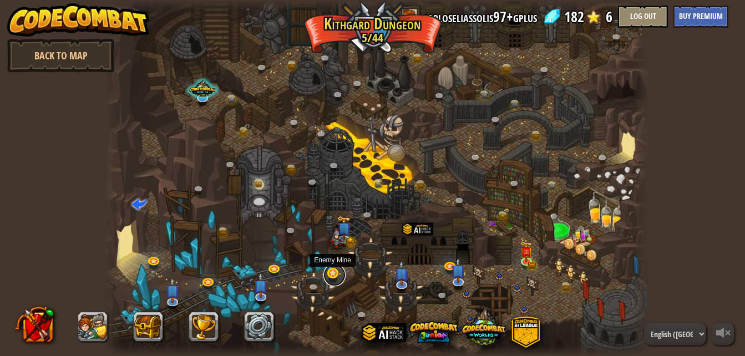
click at [332, 274] on link at bounding box center [334, 275] width 22 height 22
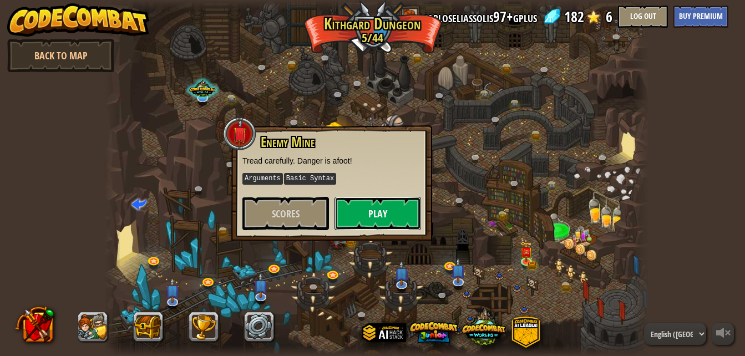
click at [389, 227] on button "Play" at bounding box center [378, 213] width 87 height 33
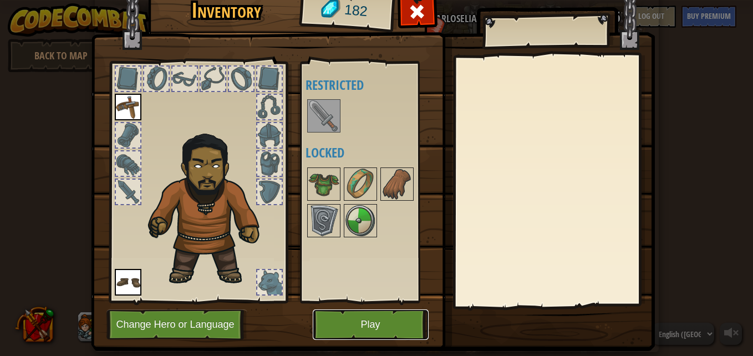
click at [327, 315] on button "Play" at bounding box center [371, 325] width 116 height 31
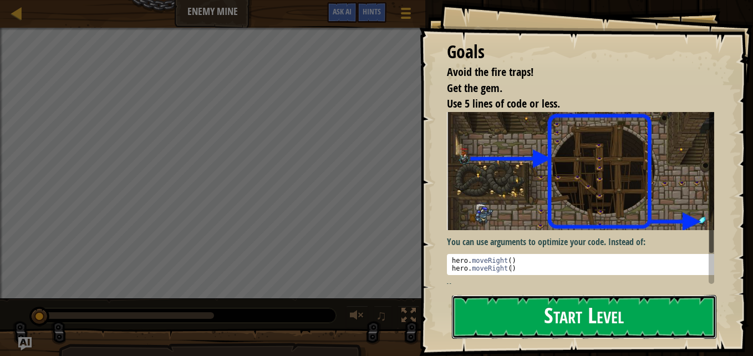
click at [544, 321] on button "Start Level" at bounding box center [584, 317] width 265 height 44
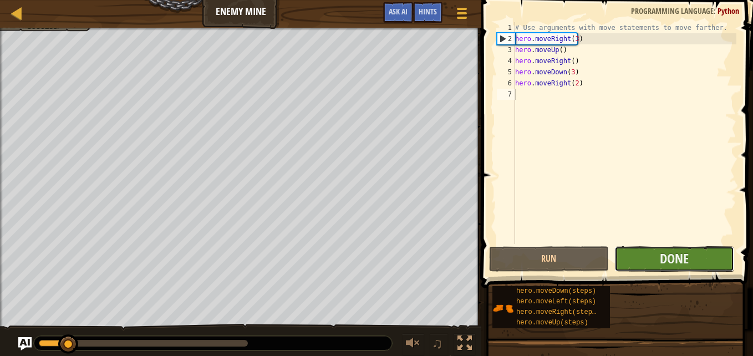
click at [650, 266] on button "Done" at bounding box center [675, 259] width 120 height 26
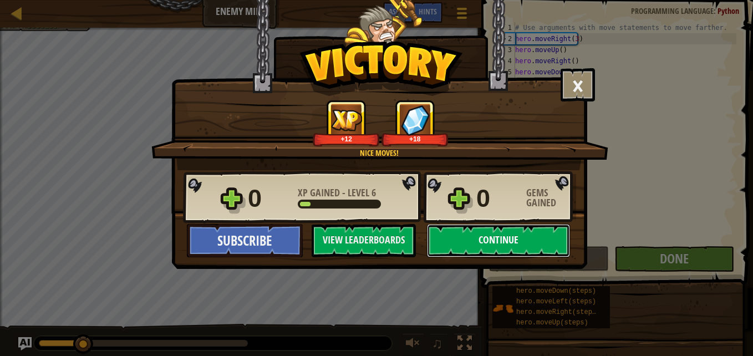
click at [499, 236] on button "Continue" at bounding box center [498, 240] width 143 height 33
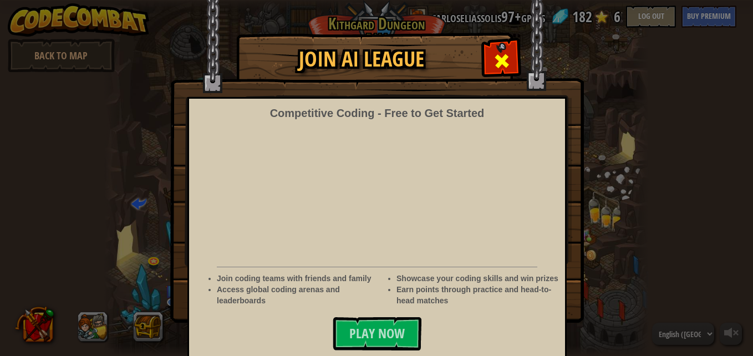
click at [484, 52] on div at bounding box center [501, 59] width 35 height 35
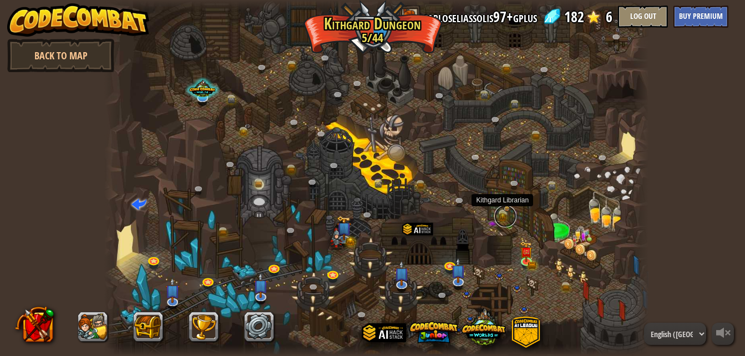
click at [504, 224] on link at bounding box center [505, 216] width 22 height 22
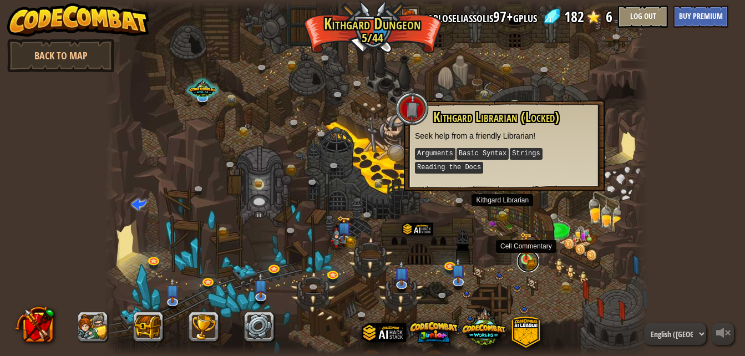
click at [517, 260] on link at bounding box center [528, 261] width 22 height 22
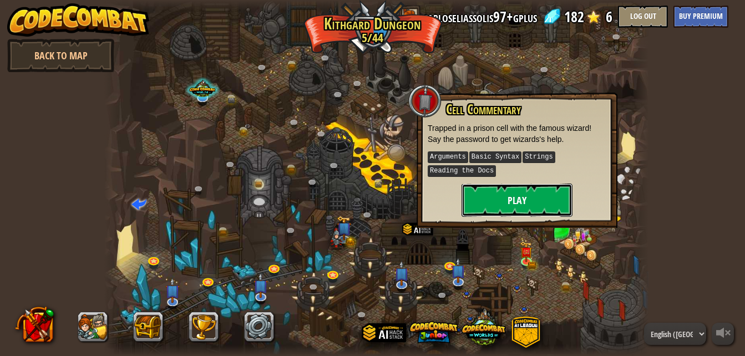
click at [527, 195] on button "Play" at bounding box center [517, 200] width 111 height 33
